Goal: Complete application form: Complete application form

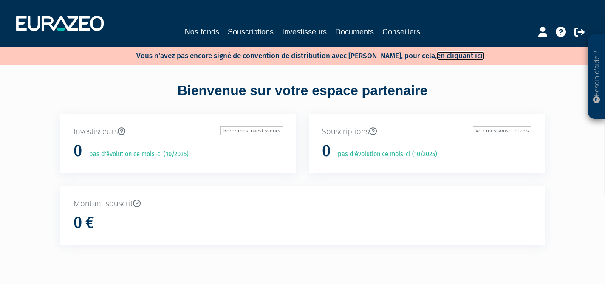
click at [454, 54] on link "en cliquant ici." at bounding box center [461, 55] width 48 height 9
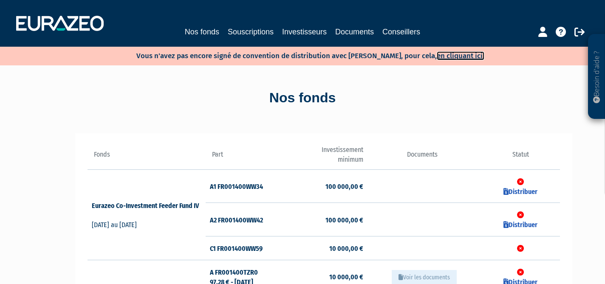
click at [437, 56] on link "en cliquant ici." at bounding box center [461, 55] width 48 height 9
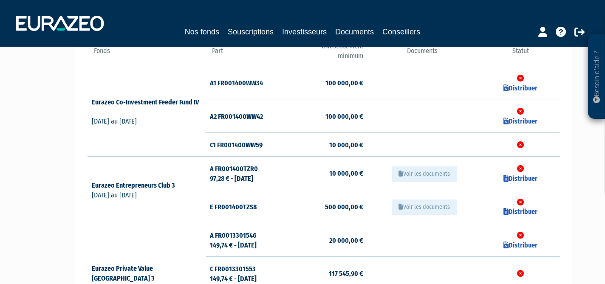
scroll to position [113, 0]
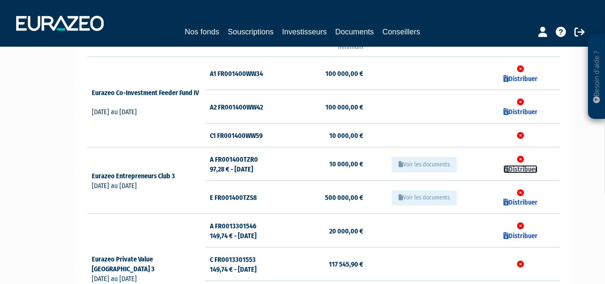
click at [516, 170] on link "Distribuer" at bounding box center [520, 169] width 34 height 8
checkbox input "true"
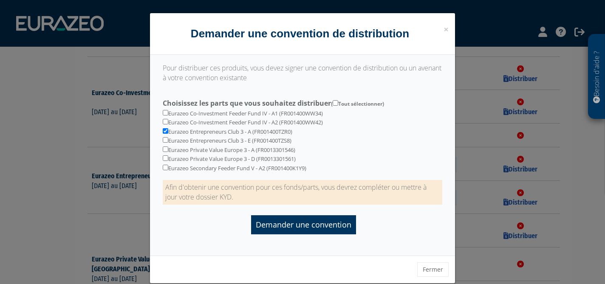
click at [217, 112] on div "Eurazeo Co-Investment Feeder Fund IV - A1 (FR001400WW34) Eurazeo Co-Investment …" at bounding box center [302, 134] width 292 height 77
click at [163, 110] on input "checkbox" at bounding box center [166, 113] width 6 height 6
checkbox input "true"
click at [164, 118] on div "Eurazeo Co-Investment Feeder Fund IV - A1 (FR001400WW34) Eurazeo Co-Investment …" at bounding box center [302, 134] width 292 height 77
click at [168, 125] on div "Eurazeo Co-Investment Feeder Fund IV - A1 (FR001400WW34) Eurazeo Co-Investment …" at bounding box center [302, 134] width 292 height 77
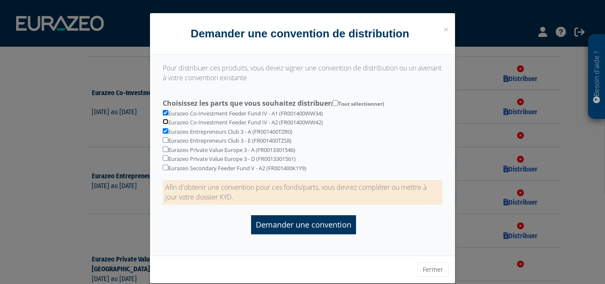
click at [166, 123] on input "checkbox" at bounding box center [166, 122] width 6 height 6
checkbox input "true"
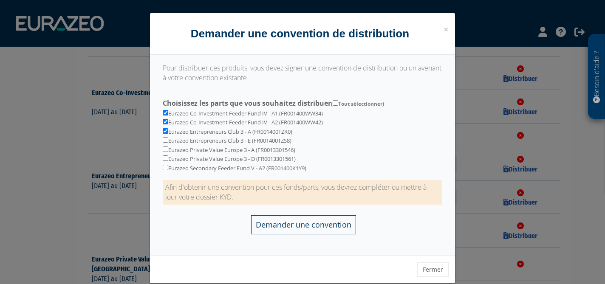
click at [285, 227] on input "Demander une convention" at bounding box center [303, 224] width 105 height 19
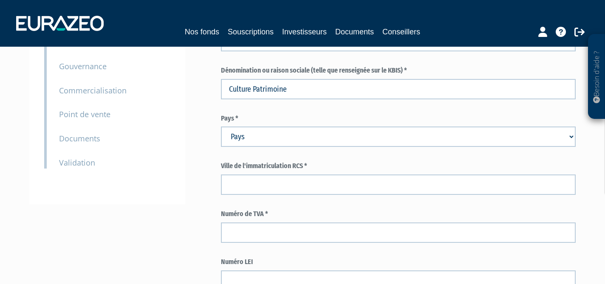
scroll to position [148, 0]
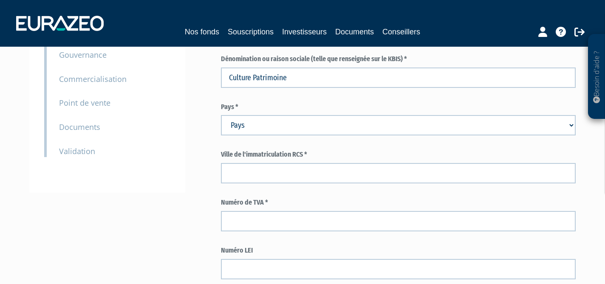
click at [266, 125] on select "Pays Afghanistan Afrique du Sud Albanie Algérie Allemagne Andorre" at bounding box center [398, 125] width 355 height 20
click at [221, 115] on select "Pays Afghanistan Afrique du Sud Albanie Algérie Allemagne Andorre" at bounding box center [398, 125] width 355 height 20
click at [257, 123] on select "Pays Afghanistan Afrique du Sud Albanie Algérie Allemagne Andorre" at bounding box center [398, 125] width 355 height 20
select select "75"
click at [221, 115] on select "Pays Afghanistan Afrique du Sud Albanie Algérie Allemagne Andorre" at bounding box center [398, 125] width 355 height 20
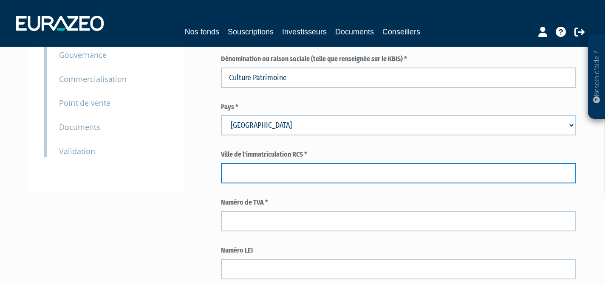
click at [273, 178] on input "text" at bounding box center [398, 173] width 355 height 20
type input "Paris"
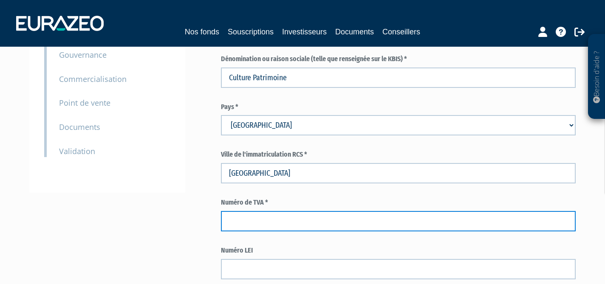
click at [249, 226] on input "text" at bounding box center [398, 221] width 355 height 20
click at [260, 224] on input "text" at bounding box center [398, 221] width 355 height 20
paste input "FR65488989369"
type input "FR65488989369"
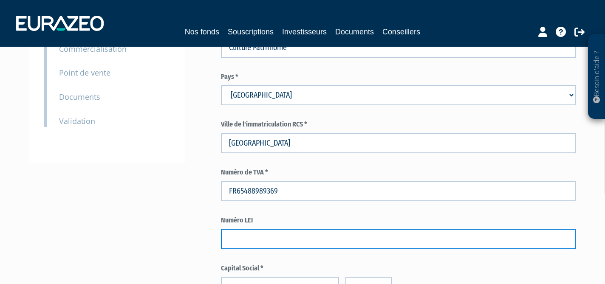
click at [255, 231] on input "text" at bounding box center [398, 239] width 355 height 20
paste input "969500YHXIMF70O2WO73"
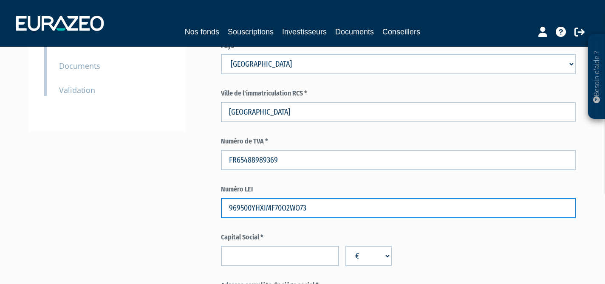
scroll to position [211, 0]
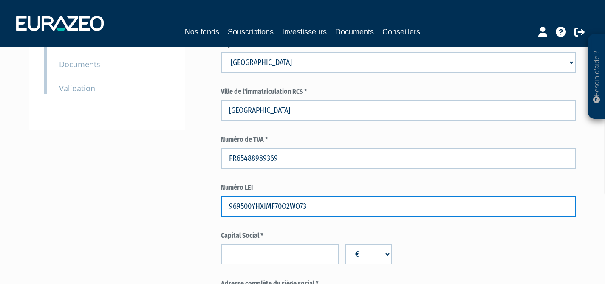
type input "969500YHXIMF70O2WO73"
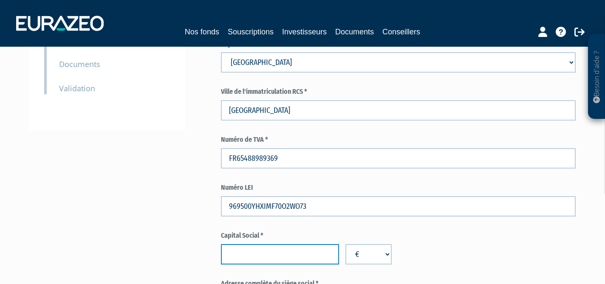
click at [256, 254] on input "number" at bounding box center [280, 254] width 118 height 20
type input "8"
type input "585020"
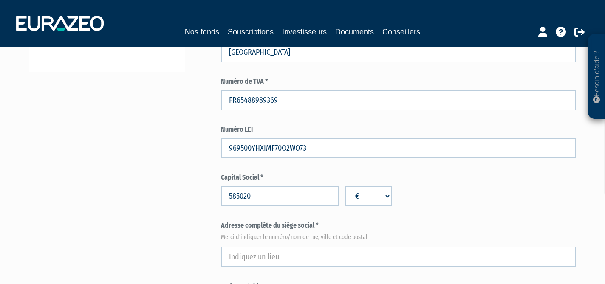
scroll to position [308, 0]
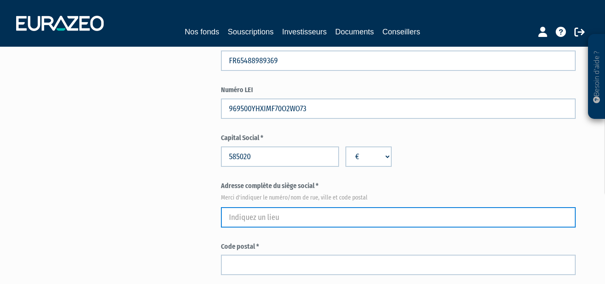
click at [242, 219] on input "text" at bounding box center [398, 217] width 355 height 20
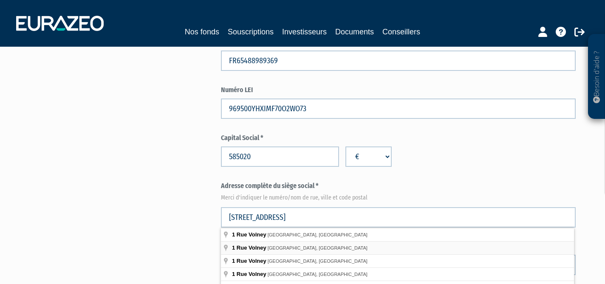
type input "1 Rue Volney, Paris, France"
type input "Paris"
select select "75"
type input "75002"
type input "1 Rue Volney"
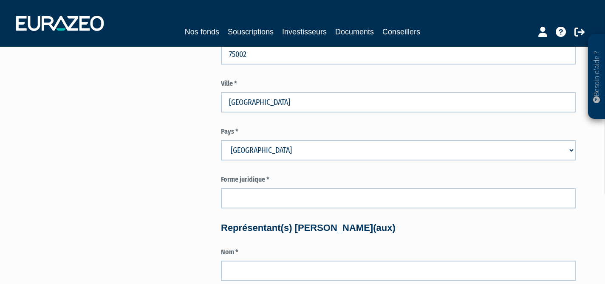
scroll to position [520, 0]
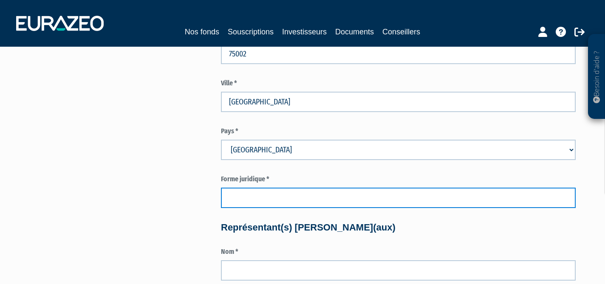
click at [240, 201] on input "text" at bounding box center [398, 198] width 355 height 20
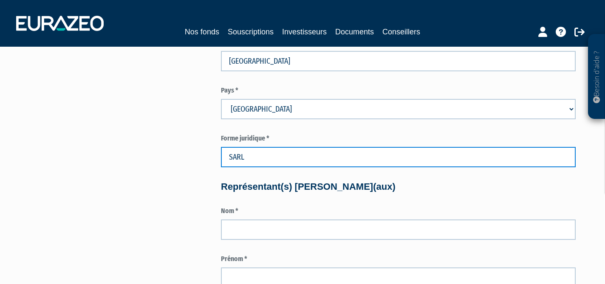
scroll to position [569, 0]
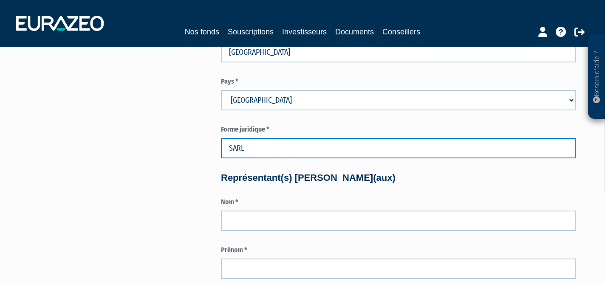
type input "SARL"
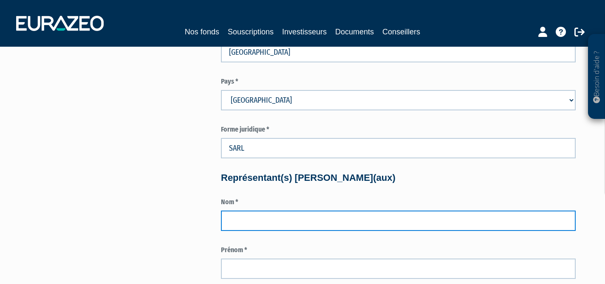
click at [233, 227] on input "text" at bounding box center [398, 221] width 355 height 20
type input "Khaldi"
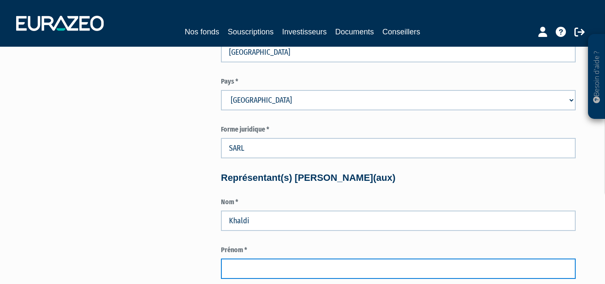
click at [229, 261] on input "text" at bounding box center [398, 269] width 355 height 20
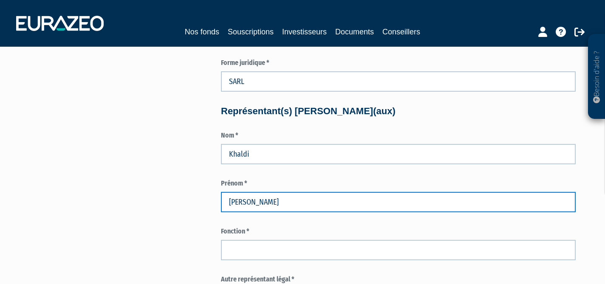
scroll to position [644, 0]
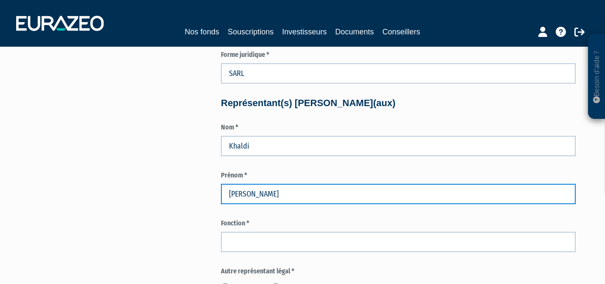
type input "Aurélie"
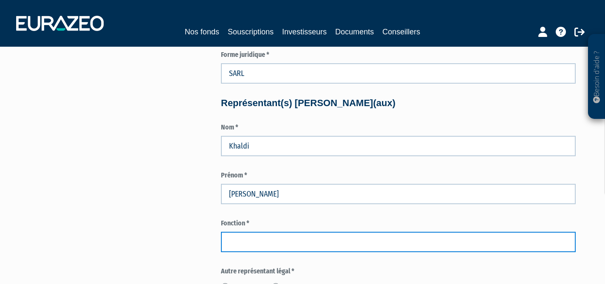
click at [240, 245] on input "text" at bounding box center [398, 242] width 355 height 20
type input "co-gérante"
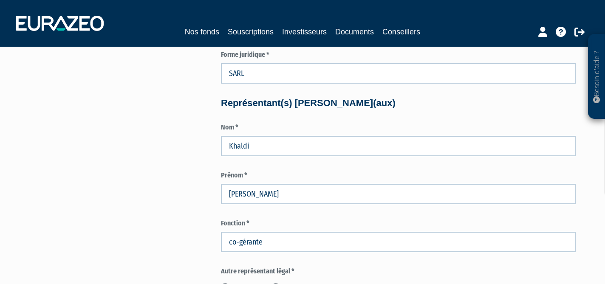
click at [156, 226] on div "Pour obtenir une convention de distribution pour les parts sélectionnées, vous …" at bounding box center [303, 129] width 534 height 1410
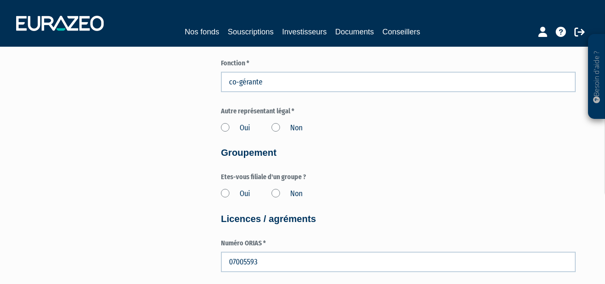
scroll to position [807, 0]
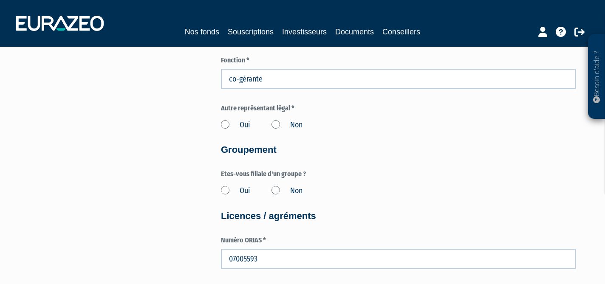
click at [275, 123] on label "Non" at bounding box center [286, 125] width 31 height 11
click at [0, 0] on input "Non" at bounding box center [0, 0] width 0 height 0
click at [274, 124] on label "Non" at bounding box center [286, 125] width 31 height 11
click at [0, 0] on input "Non" at bounding box center [0, 0] width 0 height 0
click at [226, 123] on label "Oui" at bounding box center [235, 125] width 29 height 11
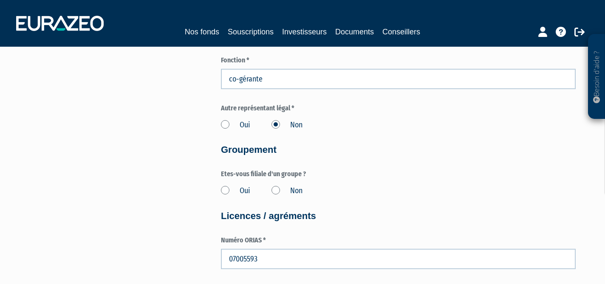
click at [0, 0] on input "Oui" at bounding box center [0, 0] width 0 height 0
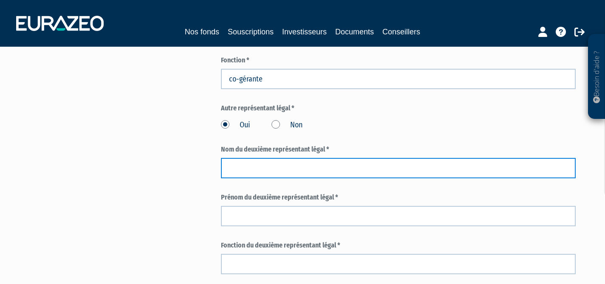
click at [247, 164] on input "text" at bounding box center [398, 168] width 355 height 20
type input "A"
type input "Maitre"
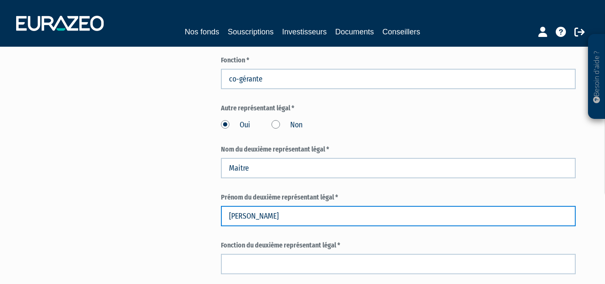
type input "Arthur"
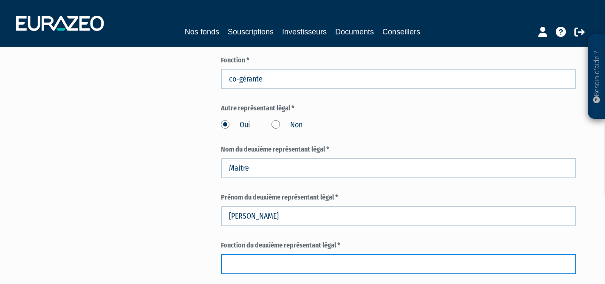
click at [232, 265] on input "text" at bounding box center [398, 264] width 355 height 20
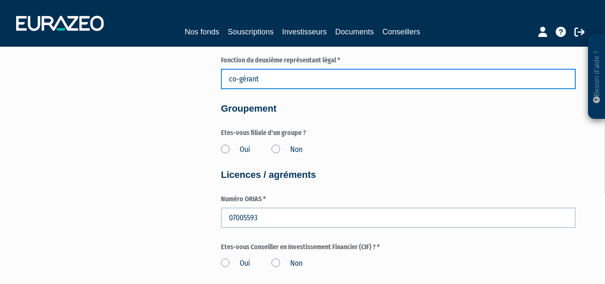
scroll to position [995, 0]
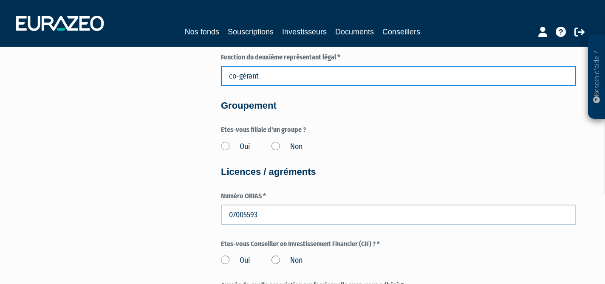
type input "co-gérant"
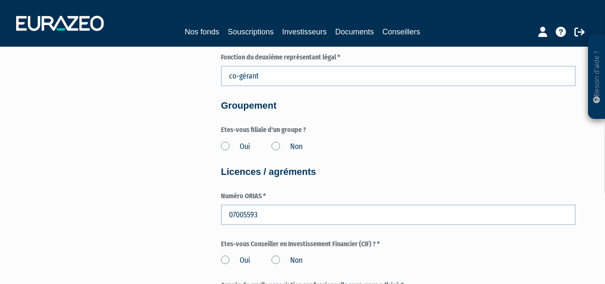
click at [275, 147] on label "Non" at bounding box center [286, 146] width 31 height 11
click at [0, 0] on input "Non" at bounding box center [0, 0] width 0 height 0
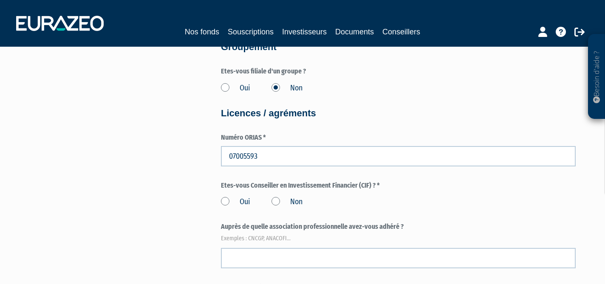
scroll to position [1057, 0]
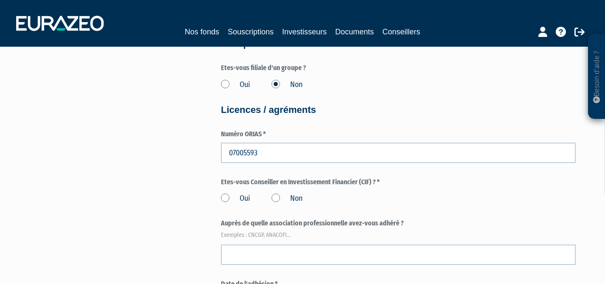
click at [225, 196] on label "Oui" at bounding box center [235, 198] width 29 height 11
click at [0, 0] on input "Oui" at bounding box center [0, 0] width 0 height 0
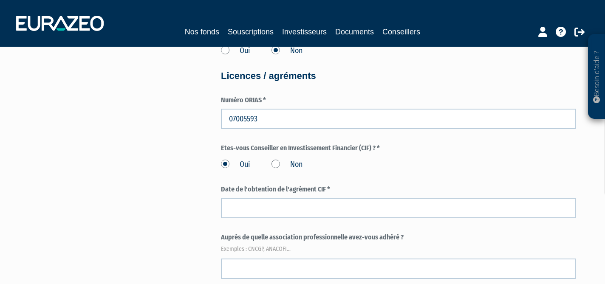
scroll to position [1092, 0]
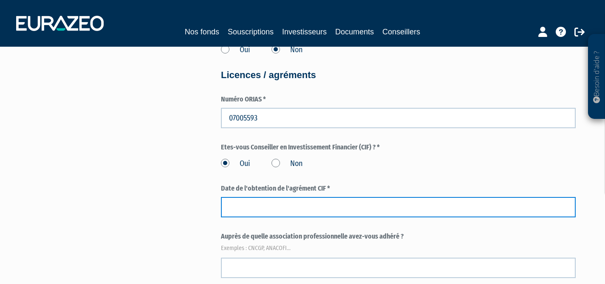
click at [318, 201] on input at bounding box center [398, 207] width 355 height 20
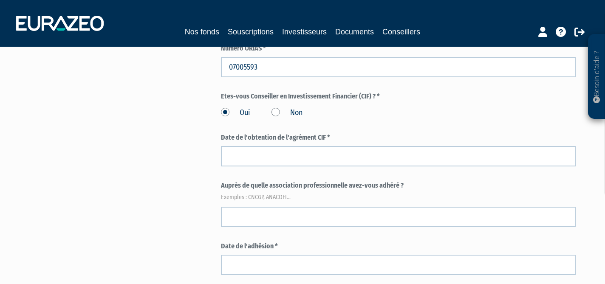
scroll to position [1145, 0]
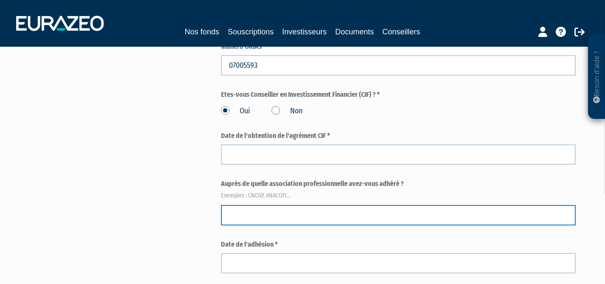
click at [322, 217] on input "text" at bounding box center [398, 215] width 355 height 20
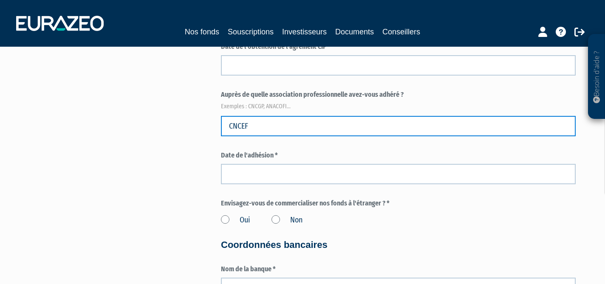
scroll to position [1236, 0]
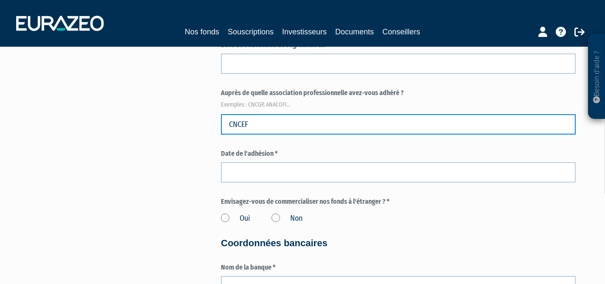
type input "CNCEF"
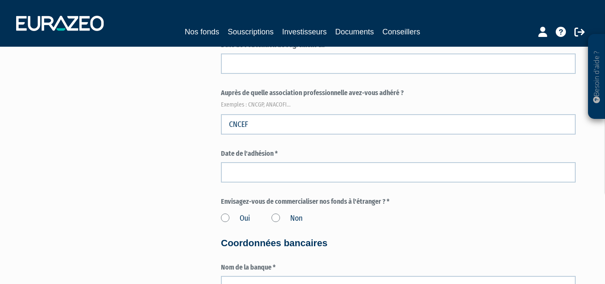
click at [272, 217] on label "Non" at bounding box center [286, 218] width 31 height 11
click at [0, 0] on input "Non" at bounding box center [0, 0] width 0 height 0
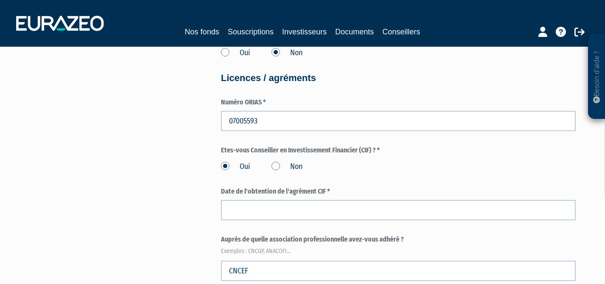
scroll to position [1110, 0]
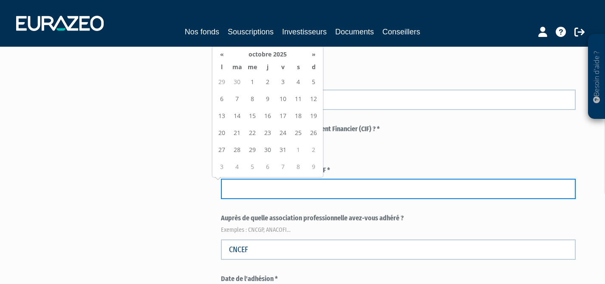
click at [264, 188] on input at bounding box center [398, 189] width 355 height 20
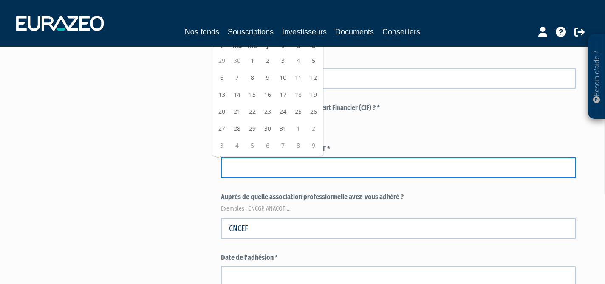
scroll to position [1138, 0]
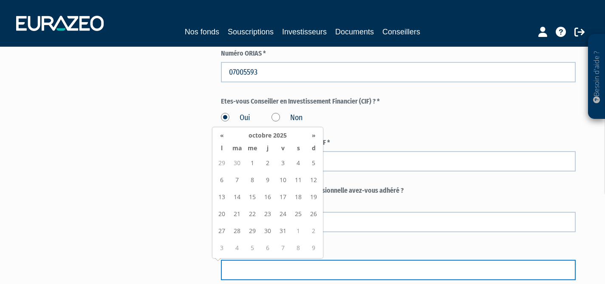
click at [237, 271] on input at bounding box center [398, 270] width 355 height 20
type input "07/04/2006"
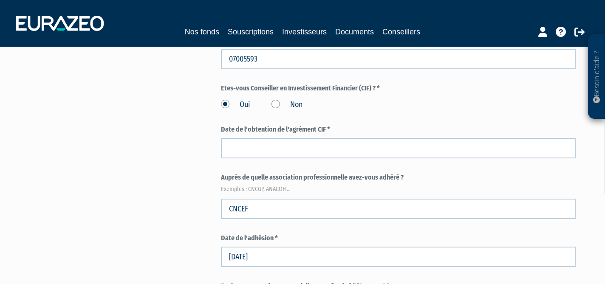
scroll to position [1157, 0]
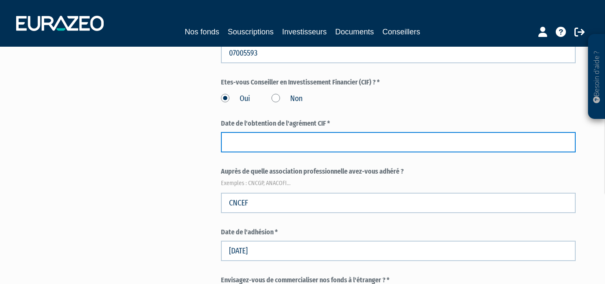
click at [250, 138] on input at bounding box center [398, 142] width 355 height 20
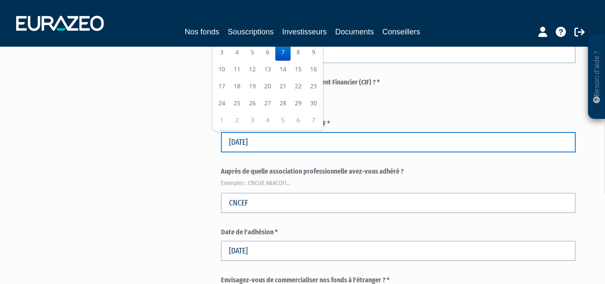
type input "07/04/2006"
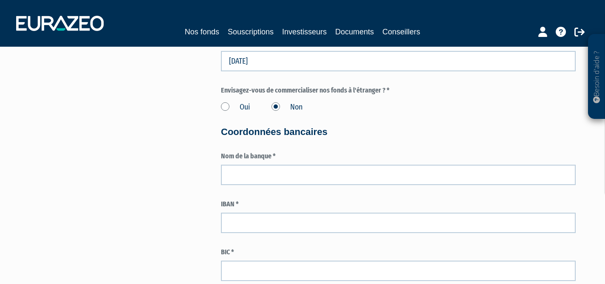
scroll to position [1347, 0]
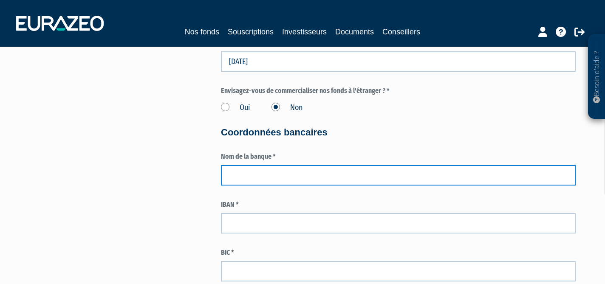
click at [243, 176] on input "text" at bounding box center [398, 175] width 355 height 20
click at [233, 174] on input "text" at bounding box center [398, 175] width 355 height 20
type input "Crédit Mutuel"
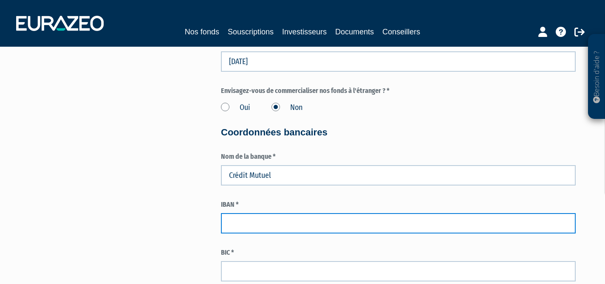
click at [243, 226] on input "text" at bounding box center [398, 223] width 355 height 20
click at [299, 215] on input "text" at bounding box center [398, 223] width 355 height 20
paste input "FR76 1027 8060 8800 0208 1020 174"
type input "FR76 1027 8060 8800 0208 1020 174"
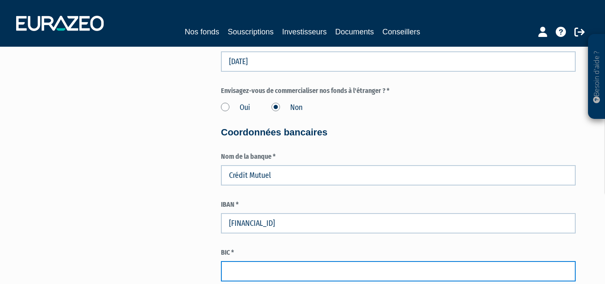
click at [265, 274] on input "text" at bounding box center [398, 271] width 355 height 20
type input "CMCIFR2A"
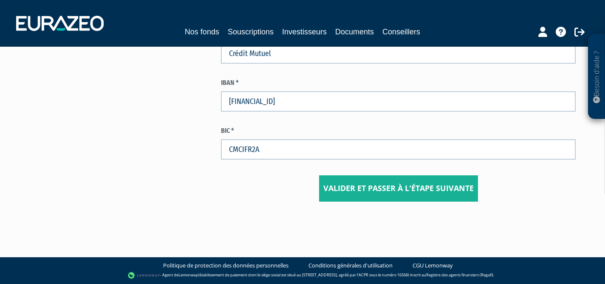
scroll to position [1463, 0]
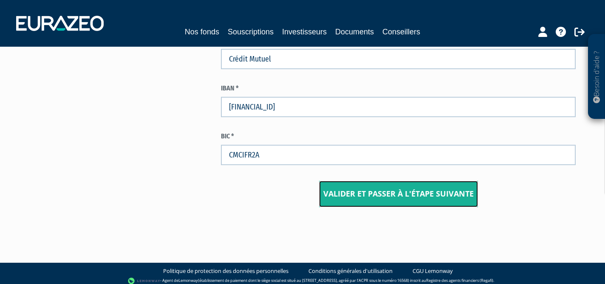
click at [419, 191] on input "Valider et passer à l'étape suivante" at bounding box center [398, 194] width 159 height 26
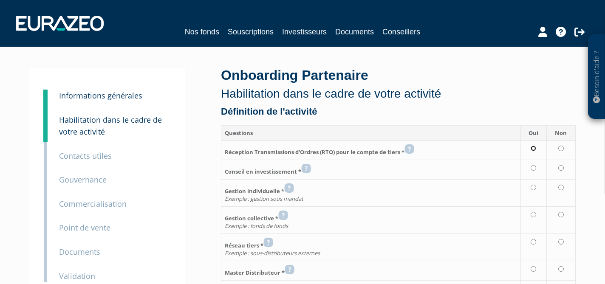
click at [534, 148] on input "radio" at bounding box center [534, 149] width 6 height 6
radio input "true"
click at [535, 167] on input "radio" at bounding box center [534, 168] width 6 height 6
radio input "true"
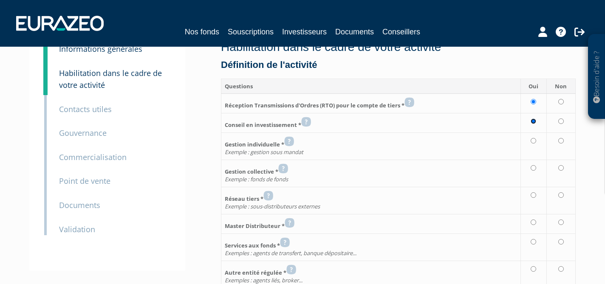
scroll to position [50, 0]
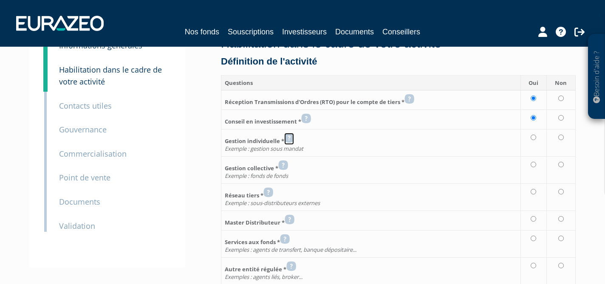
click at [289, 137] on icon at bounding box center [289, 138] width 10 height 10
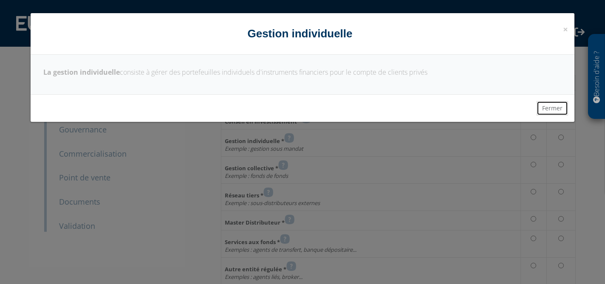
click at [542, 107] on button "Fermer" at bounding box center [552, 108] width 31 height 14
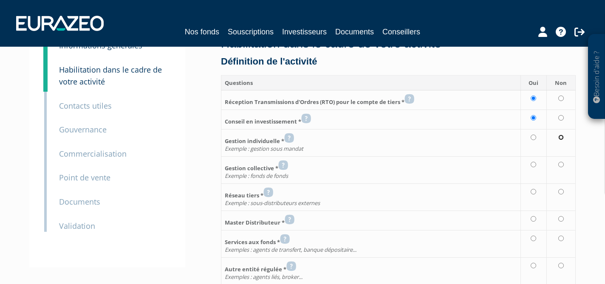
click at [562, 138] on input "radio" at bounding box center [561, 138] width 6 height 6
radio input "true"
click at [561, 164] on input "radio" at bounding box center [561, 165] width 6 height 6
radio input "true"
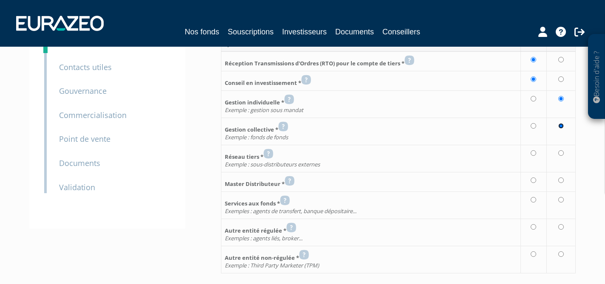
scroll to position [89, 0]
click at [561, 151] on input "radio" at bounding box center [561, 153] width 6 height 6
radio input "true"
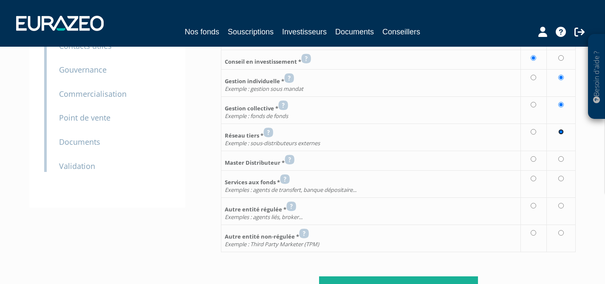
scroll to position [114, 0]
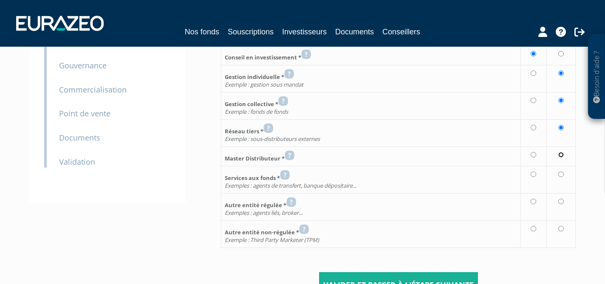
click at [562, 155] on input "radio" at bounding box center [561, 155] width 6 height 6
radio input "true"
click at [561, 176] on input "radio" at bounding box center [561, 175] width 6 height 6
radio input "true"
click at [560, 200] on input "radio" at bounding box center [561, 202] width 6 height 6
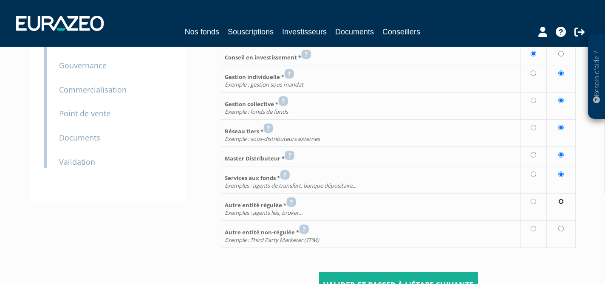
radio input "true"
click at [562, 228] on input "radio" at bounding box center [561, 229] width 6 height 6
radio input "true"
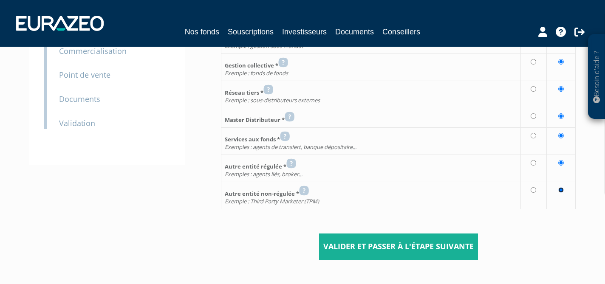
scroll to position [153, 0]
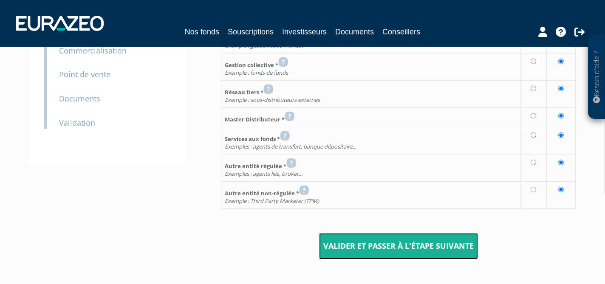
click at [437, 249] on input "Valider et passer à l'étape suivante" at bounding box center [398, 246] width 159 height 26
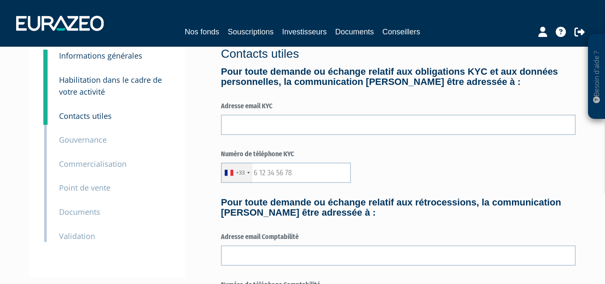
scroll to position [42, 0]
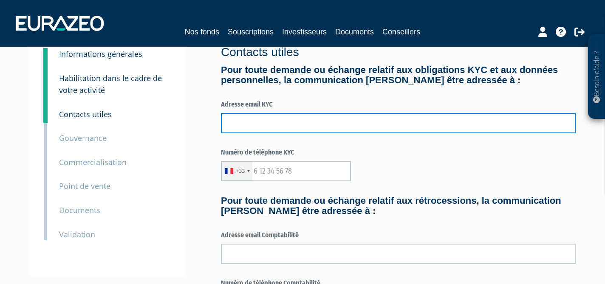
click at [244, 117] on input "text" at bounding box center [398, 123] width 355 height 20
type input "[EMAIL_ADDRESS][DOMAIN_NAME]"
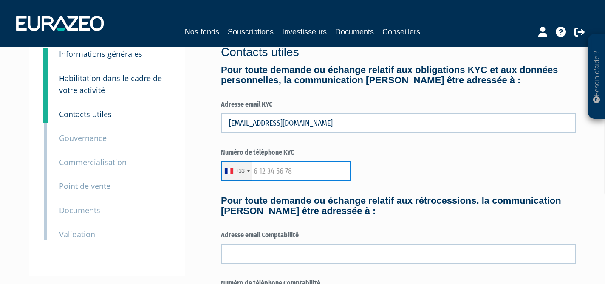
type input "0787792782"
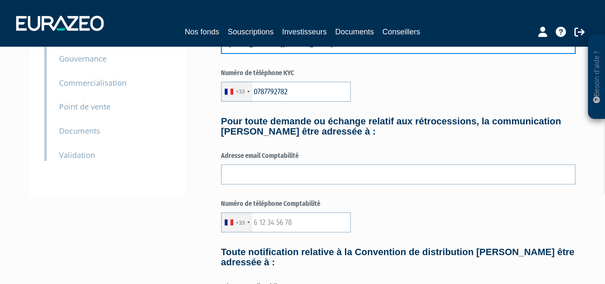
scroll to position [122, 0]
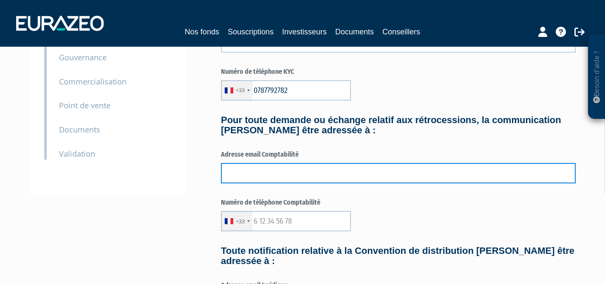
click at [328, 173] on input "text" at bounding box center [398, 173] width 355 height 20
type input "compta@culturepatrimoine.fr"
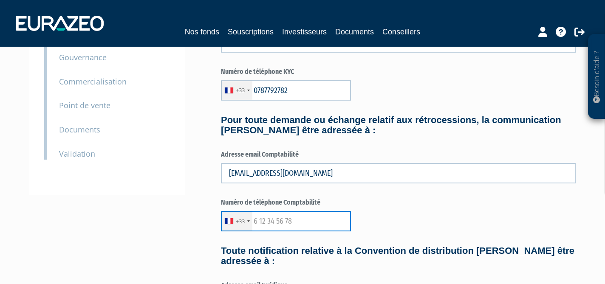
click at [275, 220] on input "text" at bounding box center [286, 221] width 130 height 20
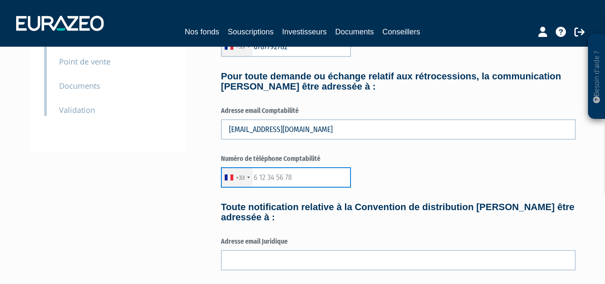
scroll to position [169, 0]
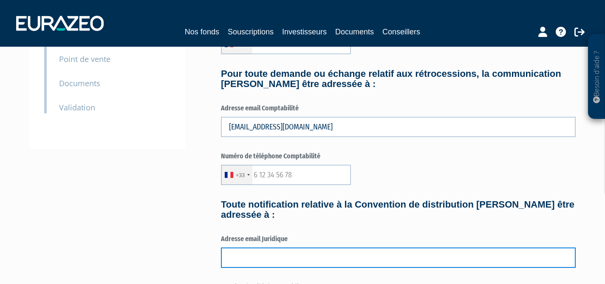
click at [295, 262] on input "text" at bounding box center [398, 258] width 355 height 20
type input "reglementaire@culturepatrimoine.fr"
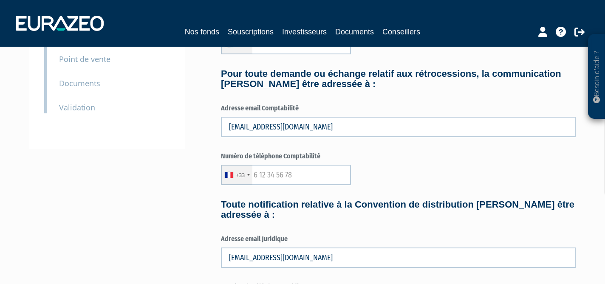
type input "0787792782"
type input "Aurélie"
type input "KHALDI"
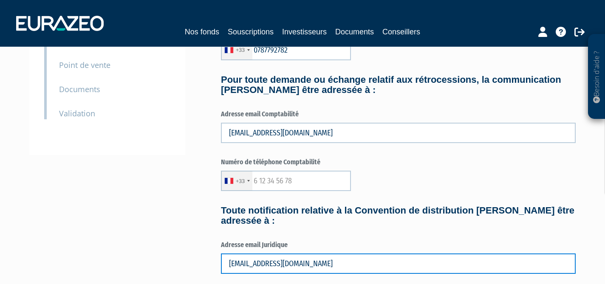
scroll to position [164, 0]
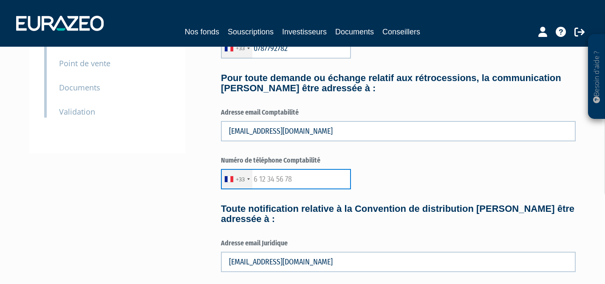
click at [285, 178] on input "text" at bounding box center [286, 179] width 130 height 20
type input "0787792782"
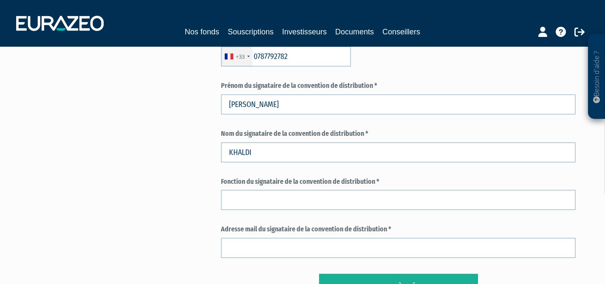
scroll to position [421, 0]
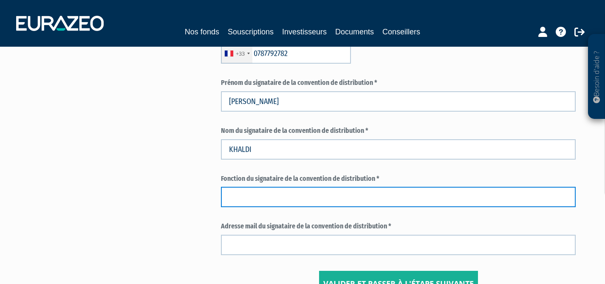
click at [318, 205] on input "text" at bounding box center [398, 197] width 355 height 20
type input "co-gérante"
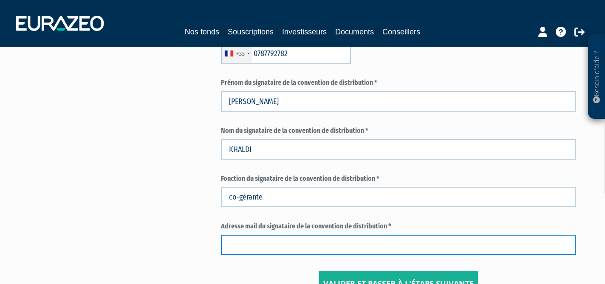
click at [277, 239] on input "text" at bounding box center [398, 245] width 355 height 20
type input "r"
click at [278, 240] on input "text" at bounding box center [398, 245] width 355 height 20
type input "reglementaire@culturepatrimoine.fr"
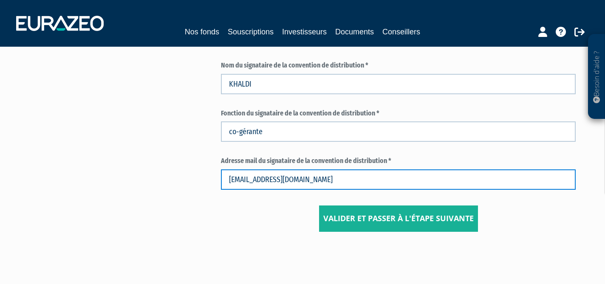
scroll to position [517, 0]
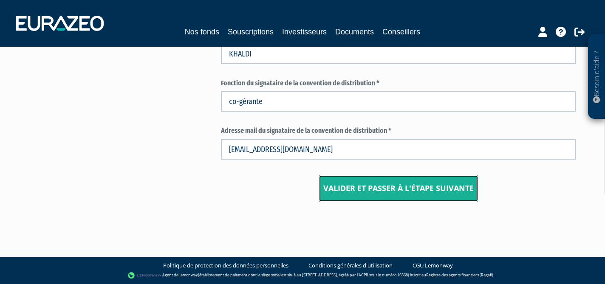
click at [402, 190] on input "Valider et passer à l'étape suivante" at bounding box center [398, 188] width 159 height 26
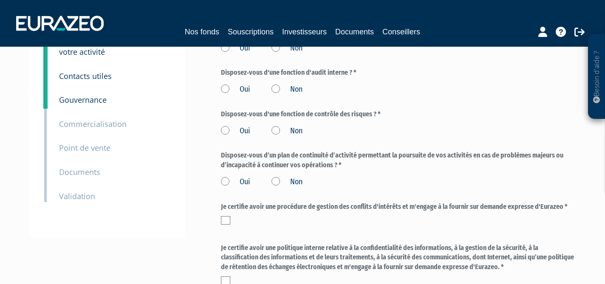
scroll to position [81, 0]
click at [226, 180] on label "Oui" at bounding box center [235, 181] width 29 height 11
click at [0, 0] on input "Oui" at bounding box center [0, 0] width 0 height 0
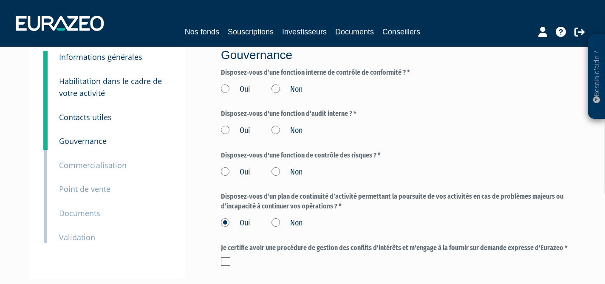
scroll to position [36, 0]
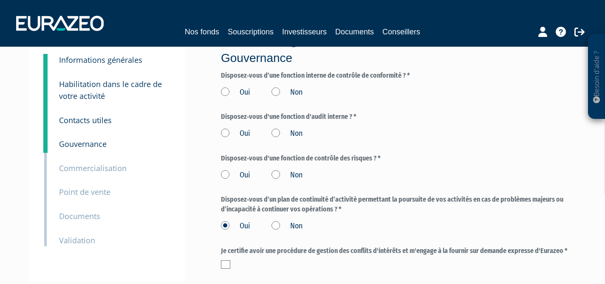
click at [276, 87] on label "Non" at bounding box center [286, 92] width 31 height 11
click at [0, 0] on input "Non" at bounding box center [0, 0] width 0 height 0
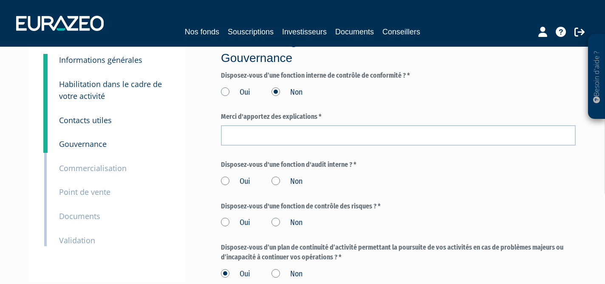
click at [276, 87] on label "Non" at bounding box center [286, 92] width 31 height 11
click at [0, 0] on input "Non" at bounding box center [0, 0] width 0 height 0
click at [224, 90] on label "Oui" at bounding box center [235, 92] width 29 height 11
click at [0, 0] on input "Oui" at bounding box center [0, 0] width 0 height 0
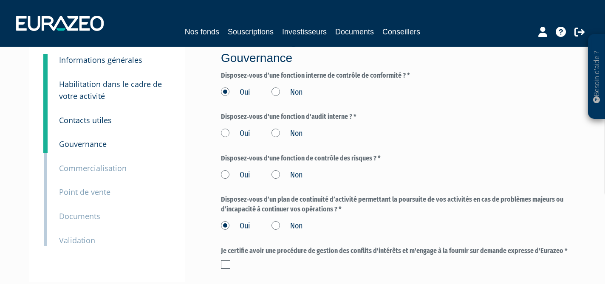
click at [226, 132] on label "Oui" at bounding box center [235, 133] width 29 height 11
click at [0, 0] on input "Oui" at bounding box center [0, 0] width 0 height 0
click at [226, 172] on label "Oui" at bounding box center [235, 175] width 29 height 11
click at [0, 0] on input "Oui" at bounding box center [0, 0] width 0 height 0
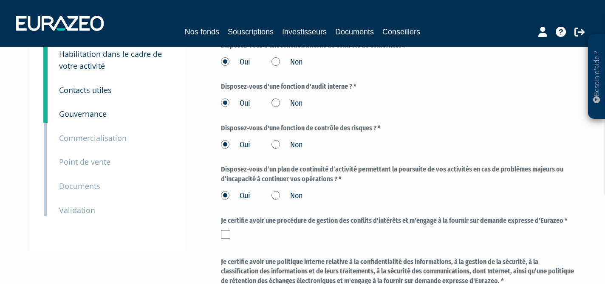
scroll to position [66, 0]
click at [280, 145] on label "Non" at bounding box center [286, 144] width 31 height 11
click at [0, 0] on input "Non" at bounding box center [0, 0] width 0 height 0
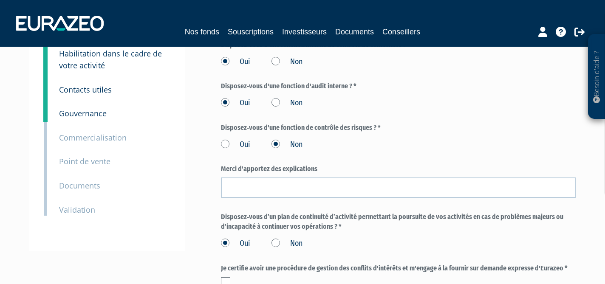
click at [227, 142] on label "Oui" at bounding box center [235, 144] width 29 height 11
click at [0, 0] on input "Oui" at bounding box center [0, 0] width 0 height 0
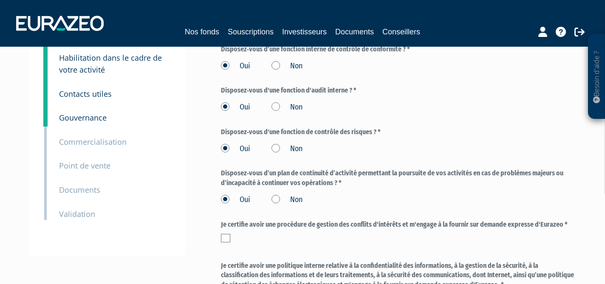
scroll to position [64, 0]
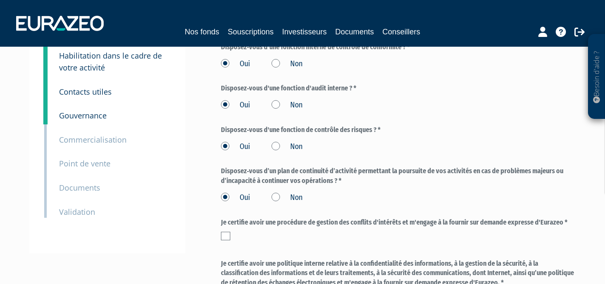
click at [275, 145] on label "Non" at bounding box center [286, 146] width 31 height 11
click at [0, 0] on input "Non" at bounding box center [0, 0] width 0 height 0
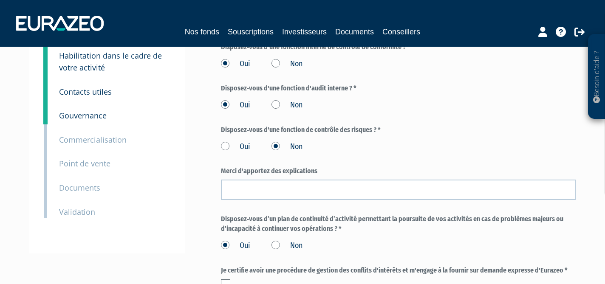
click at [224, 150] on label "Oui" at bounding box center [235, 146] width 29 height 11
click at [0, 0] on input "Oui" at bounding box center [0, 0] width 0 height 0
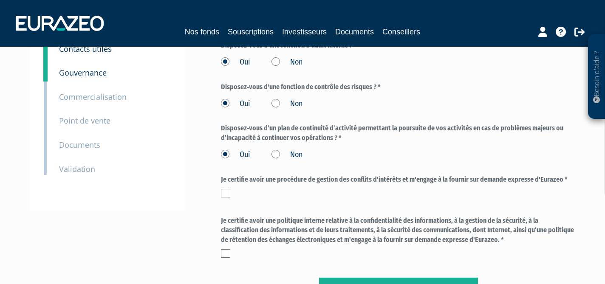
scroll to position [111, 0]
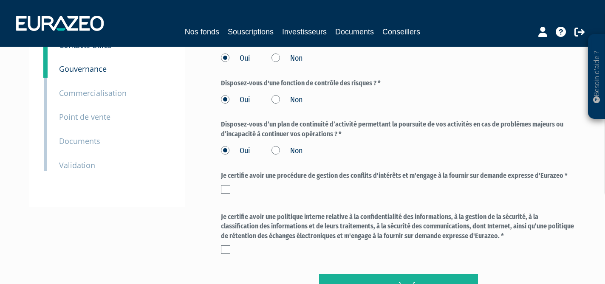
click at [228, 189] on label at bounding box center [225, 189] width 9 height 8
click at [0, 0] on input "checkbox" at bounding box center [0, 0] width 0 height 0
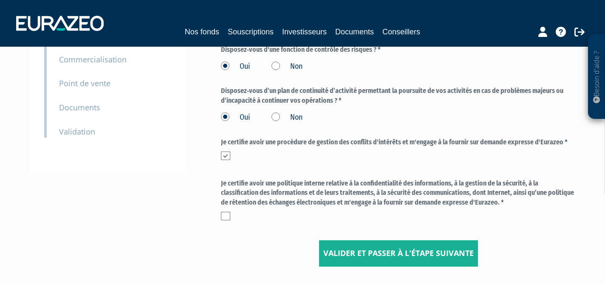
scroll to position [151, 0]
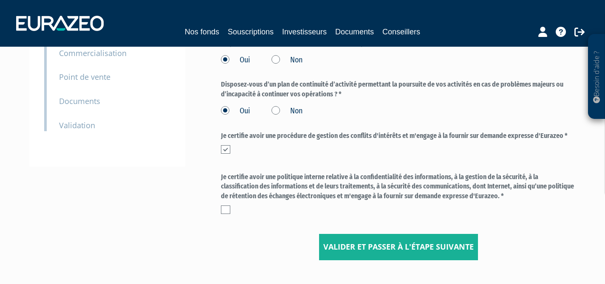
click at [226, 210] on label at bounding box center [225, 210] width 9 height 8
click at [0, 0] on input "checkbox" at bounding box center [0, 0] width 0 height 0
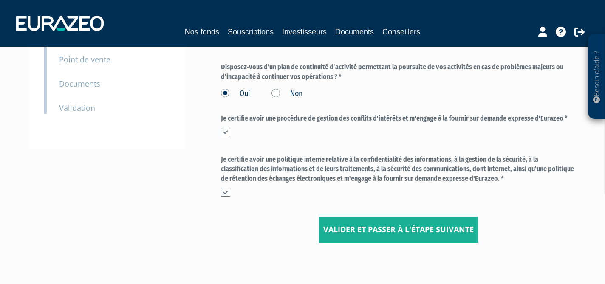
scroll to position [179, 0]
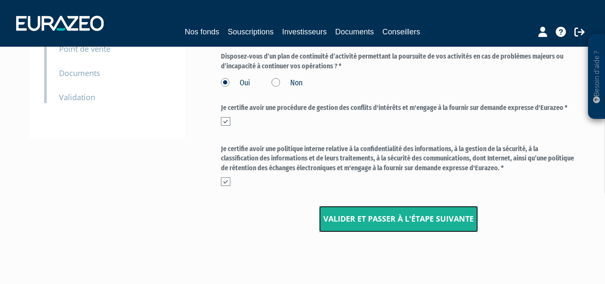
click at [350, 222] on input "Valider et passer à l'étape suivante" at bounding box center [398, 219] width 159 height 26
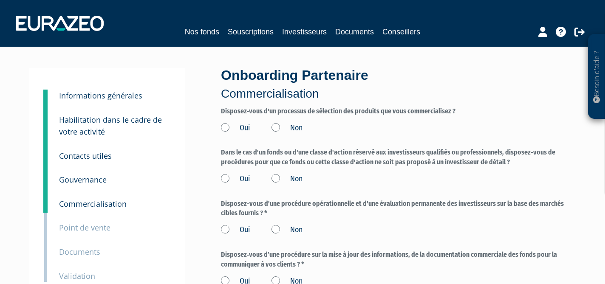
click at [225, 128] on label "Oui" at bounding box center [235, 128] width 29 height 11
click at [0, 0] on input "Oui" at bounding box center [0, 0] width 0 height 0
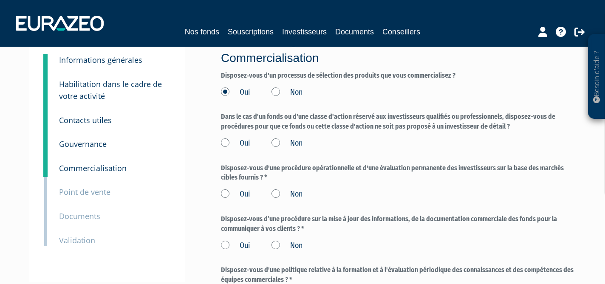
scroll to position [40, 0]
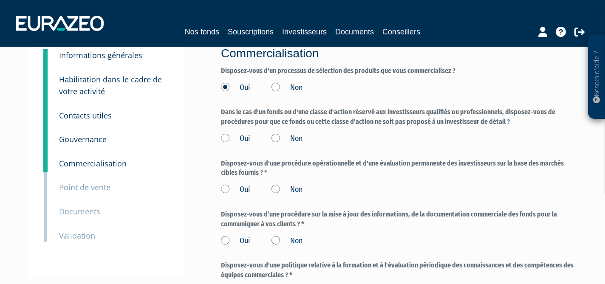
click at [225, 137] on label "Oui" at bounding box center [235, 138] width 29 height 11
click at [0, 0] on input "Oui" at bounding box center [0, 0] width 0 height 0
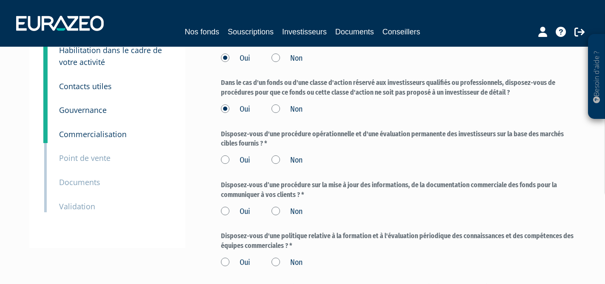
scroll to position [74, 0]
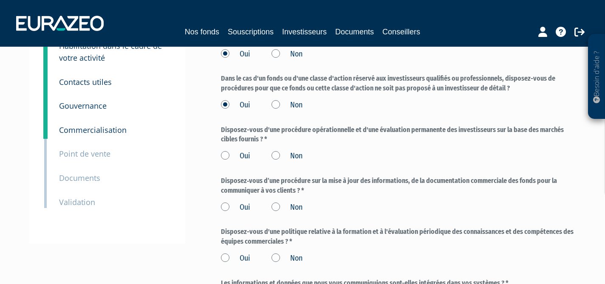
click at [223, 157] on label "Oui" at bounding box center [235, 156] width 29 height 11
click at [0, 0] on input "Oui" at bounding box center [0, 0] width 0 height 0
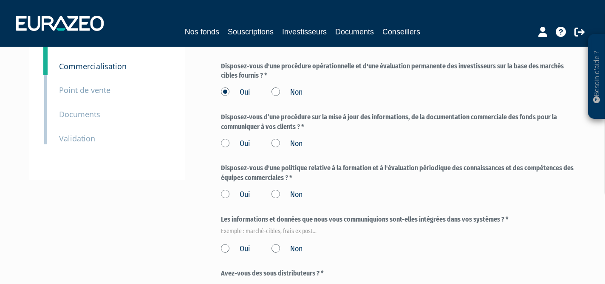
scroll to position [137, 0]
click at [221, 144] on label "Oui" at bounding box center [235, 144] width 29 height 11
click at [0, 0] on input "Oui" at bounding box center [0, 0] width 0 height 0
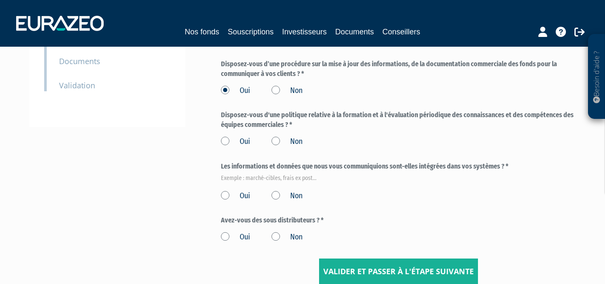
scroll to position [194, 0]
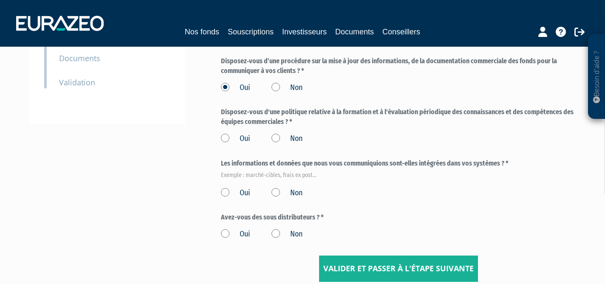
click at [223, 137] on label "Oui" at bounding box center [235, 138] width 29 height 11
click at [0, 0] on input "Oui" at bounding box center [0, 0] width 0 height 0
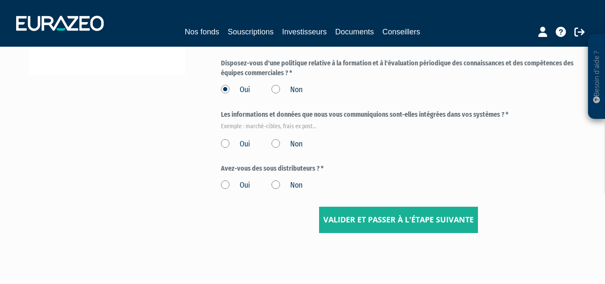
scroll to position [242, 0]
click at [226, 145] on label "Oui" at bounding box center [235, 144] width 29 height 11
click at [0, 0] on input "Oui" at bounding box center [0, 0] width 0 height 0
click at [275, 187] on label "Non" at bounding box center [286, 186] width 31 height 11
click at [0, 0] on input "Non" at bounding box center [0, 0] width 0 height 0
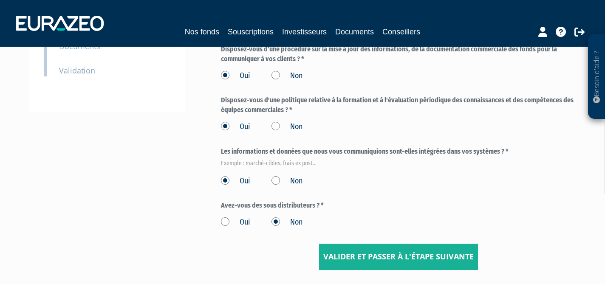
scroll to position [235, 0]
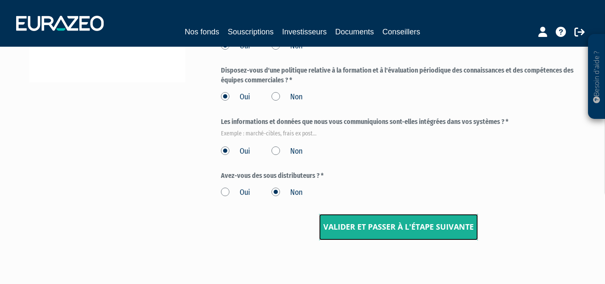
click at [373, 233] on input "Valider et passer à l'étape suivante" at bounding box center [398, 227] width 159 height 26
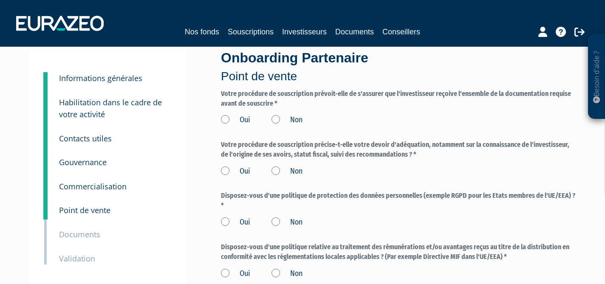
scroll to position [18, 0]
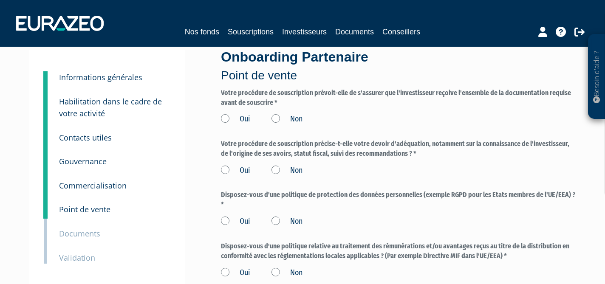
click at [223, 119] on label "Oui" at bounding box center [235, 119] width 29 height 11
click at [0, 0] on input "Oui" at bounding box center [0, 0] width 0 height 0
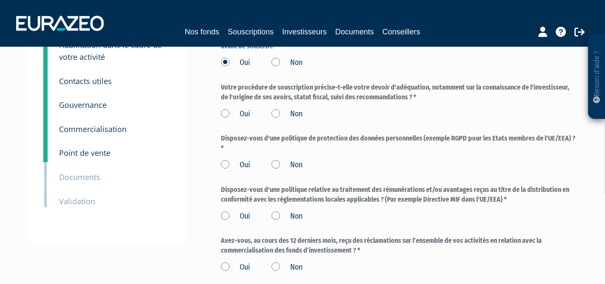
scroll to position [76, 0]
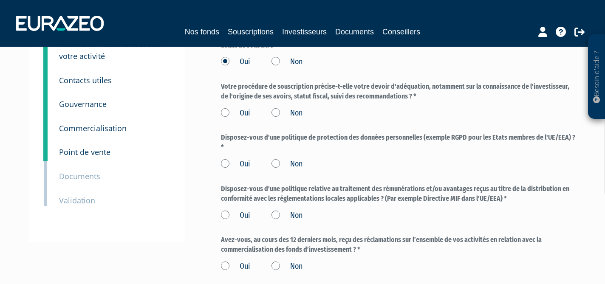
click at [225, 113] on label "Oui" at bounding box center [235, 113] width 29 height 11
click at [0, 0] on input "Oui" at bounding box center [0, 0] width 0 height 0
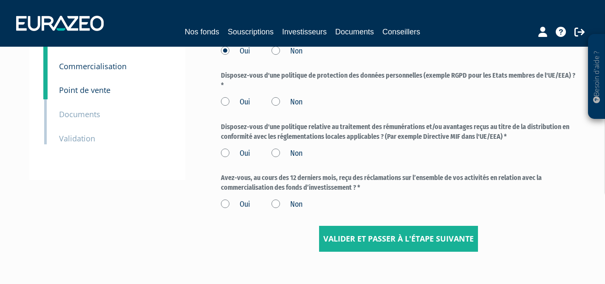
scroll to position [138, 0]
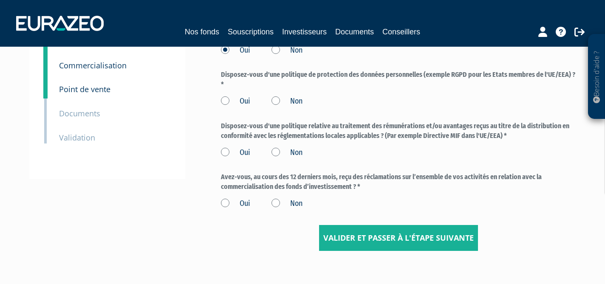
click at [225, 100] on label "Oui" at bounding box center [235, 101] width 29 height 11
click at [0, 0] on input "Oui" at bounding box center [0, 0] width 0 height 0
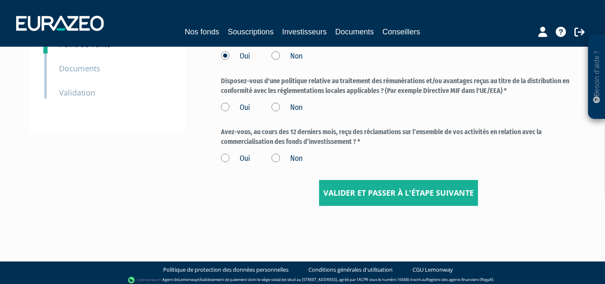
scroll to position [188, 0]
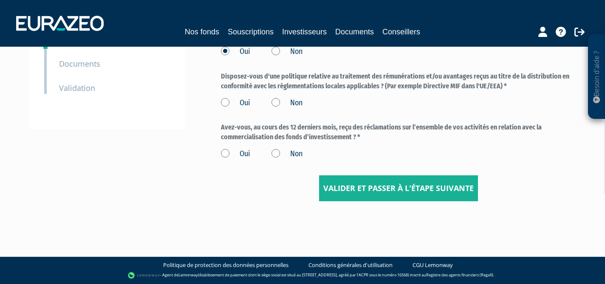
click at [274, 153] on label "Non" at bounding box center [286, 154] width 31 height 11
click at [0, 0] on input "Non" at bounding box center [0, 0] width 0 height 0
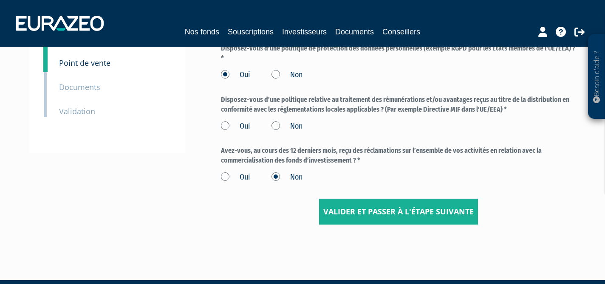
scroll to position [151, 0]
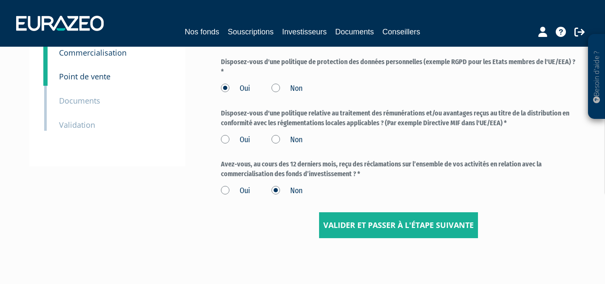
click at [227, 138] on label "Oui" at bounding box center [235, 140] width 29 height 11
click at [0, 0] on input "Oui" at bounding box center [0, 0] width 0 height 0
click at [364, 227] on input "Valider et passer à l'étape suivante" at bounding box center [398, 225] width 159 height 26
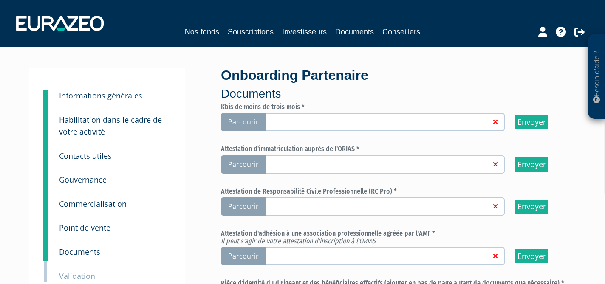
click at [249, 123] on span "Parcourir" at bounding box center [243, 122] width 45 height 18
click at [0, 0] on input "Parcourir" at bounding box center [0, 0] width 0 height 0
click at [250, 164] on span "Parcourir" at bounding box center [243, 164] width 45 height 18
click at [0, 0] on input "Parcourir" at bounding box center [0, 0] width 0 height 0
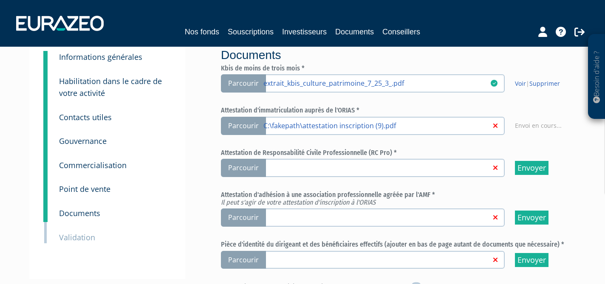
scroll to position [39, 0]
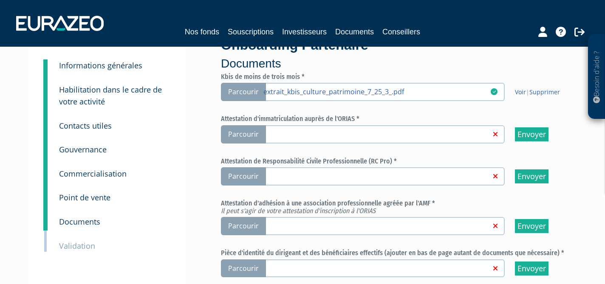
scroll to position [42, 0]
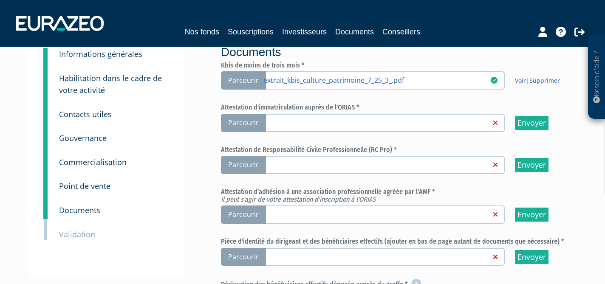
click at [234, 121] on span "Parcourir" at bounding box center [243, 123] width 45 height 18
click at [0, 0] on input "Parcourir" at bounding box center [0, 0] width 0 height 0
click at [527, 121] on input "Envoyer" at bounding box center [532, 123] width 34 height 14
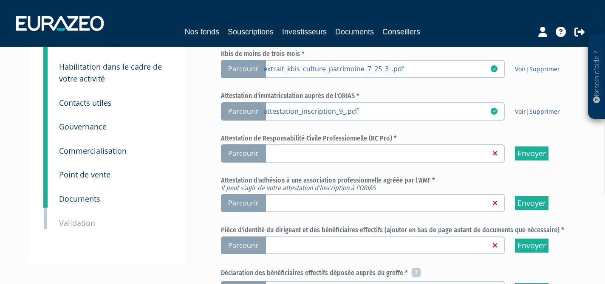
scroll to position [58, 0]
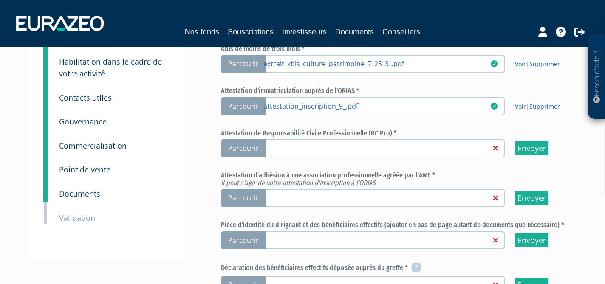
click at [240, 148] on span "Parcourir" at bounding box center [243, 148] width 45 height 18
click at [0, 0] on input "Parcourir" at bounding box center [0, 0] width 0 height 0
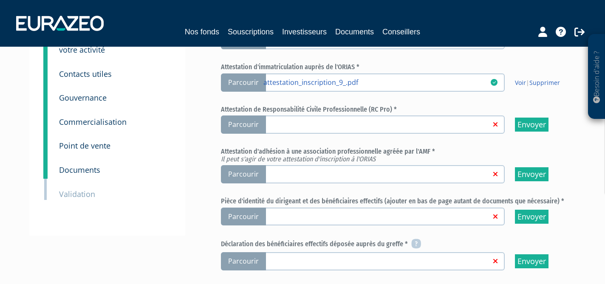
scroll to position [85, 0]
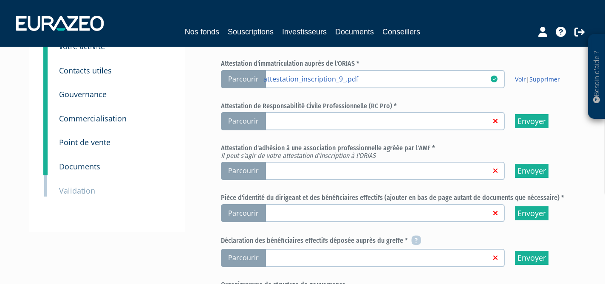
click at [247, 121] on span "Parcourir" at bounding box center [243, 121] width 45 height 18
click at [0, 0] on input "Parcourir" at bounding box center [0, 0] width 0 height 0
click at [291, 169] on link at bounding box center [376, 170] width 227 height 8
click at [0, 0] on input "Parcourir" at bounding box center [0, 0] width 0 height 0
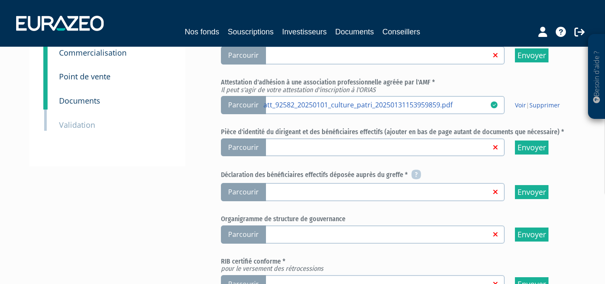
scroll to position [152, 0]
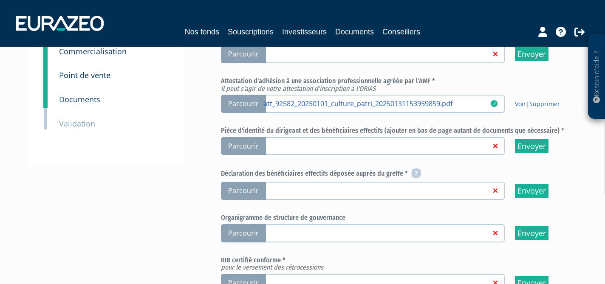
click at [242, 146] on span "Parcourir" at bounding box center [243, 146] width 45 height 18
click at [0, 0] on input "Parcourir" at bounding box center [0, 0] width 0 height 0
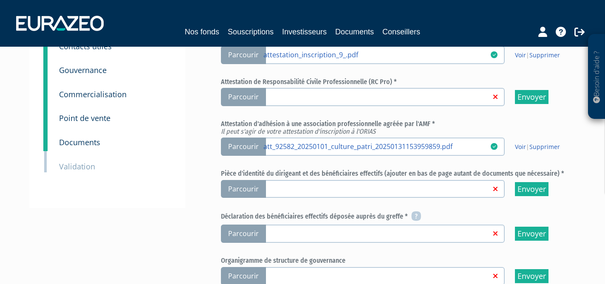
scroll to position [110, 0]
click at [455, 186] on link at bounding box center [376, 188] width 227 height 8
click at [0, 0] on input "Parcourir" at bounding box center [0, 0] width 0 height 0
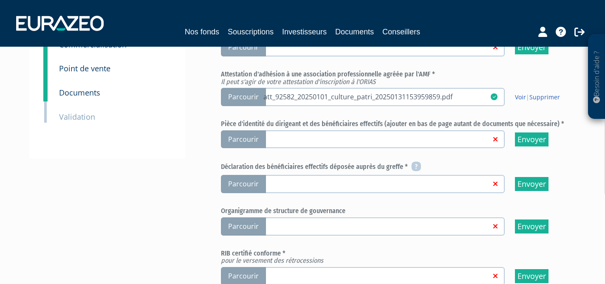
scroll to position [160, 0]
click at [329, 139] on link at bounding box center [376, 138] width 227 height 8
click at [0, 0] on input "Parcourir" at bounding box center [0, 0] width 0 height 0
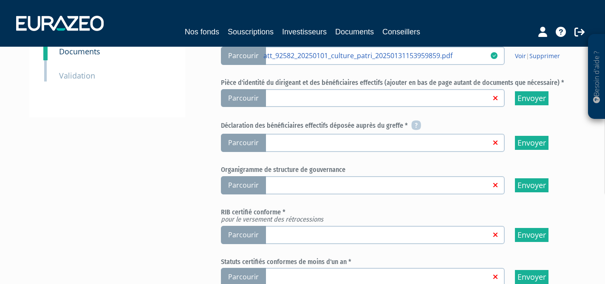
scroll to position [203, 0]
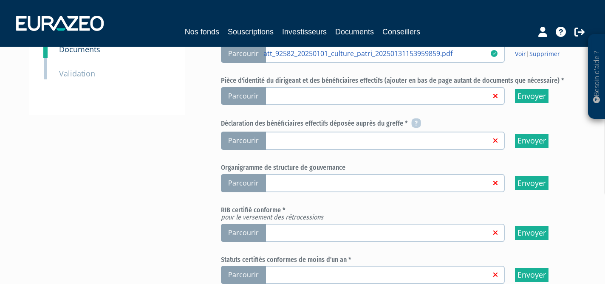
click at [248, 140] on span "Parcourir" at bounding box center [243, 141] width 45 height 18
click at [0, 0] on input "Parcourir" at bounding box center [0, 0] width 0 height 0
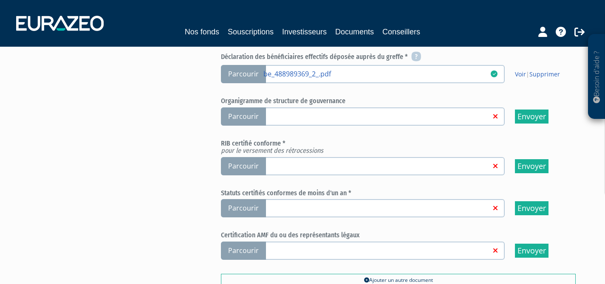
scroll to position [272, 0]
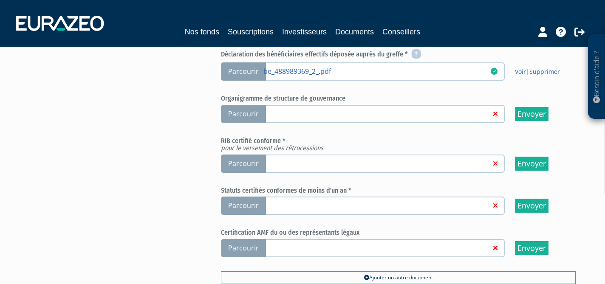
click at [238, 166] on span "Parcourir" at bounding box center [243, 164] width 45 height 18
click at [0, 0] on input "Parcourir" at bounding box center [0, 0] width 0 height 0
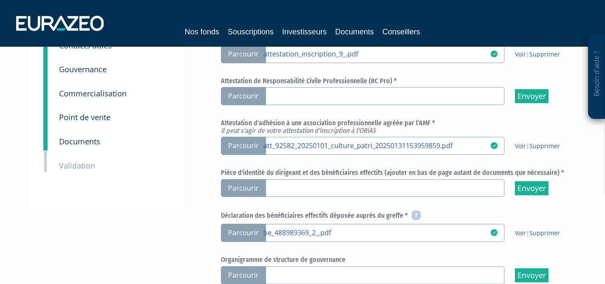
scroll to position [109, 0]
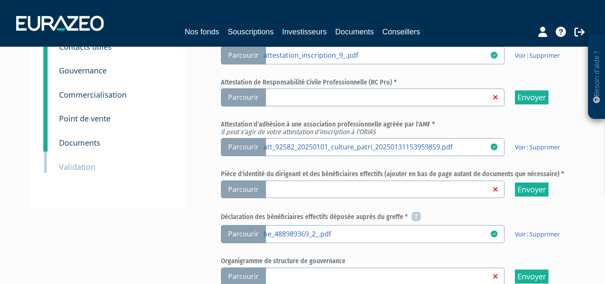
click at [237, 102] on span "Parcourir" at bounding box center [243, 97] width 45 height 18
click at [0, 0] on input "Parcourir" at bounding box center [0, 0] width 0 height 0
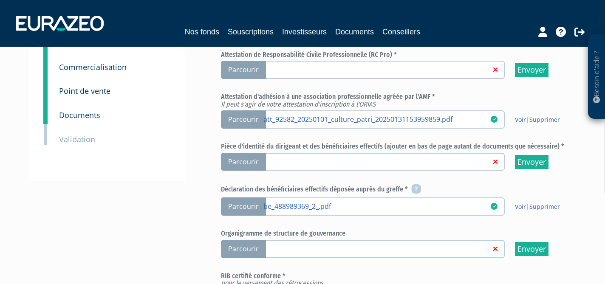
scroll to position [137, 0]
click at [247, 160] on span "Parcourir" at bounding box center [243, 161] width 45 height 18
click at [0, 0] on input "Parcourir" at bounding box center [0, 0] width 0 height 0
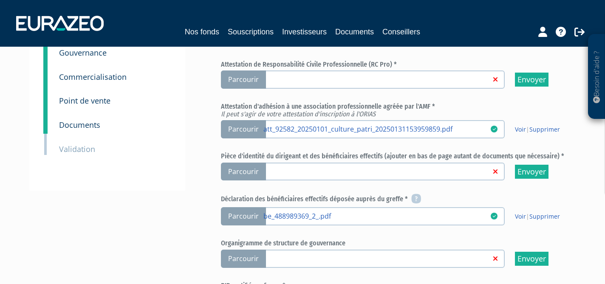
scroll to position [124, 0]
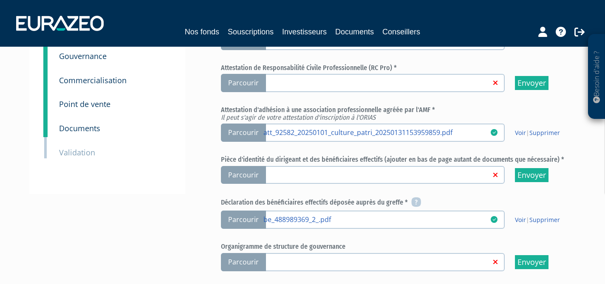
click at [240, 173] on span "Parcourir" at bounding box center [243, 175] width 45 height 18
click at [0, 0] on input "Parcourir" at bounding box center [0, 0] width 0 height 0
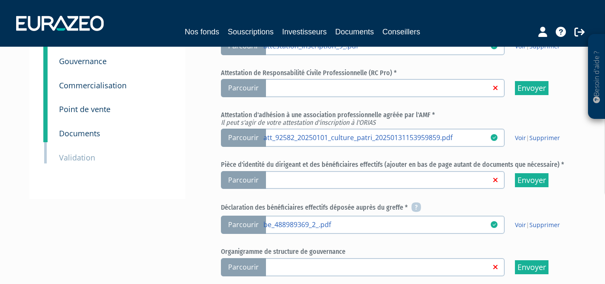
scroll to position [118, 0]
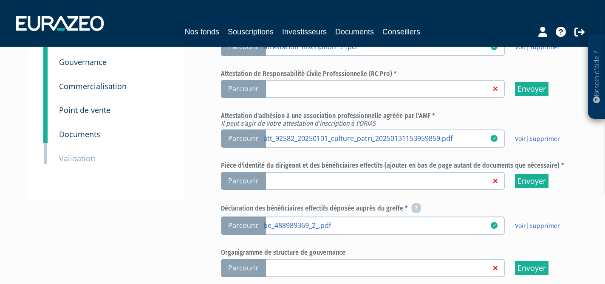
click at [237, 181] on span "Parcourir" at bounding box center [243, 181] width 45 height 18
click at [0, 0] on input "Parcourir" at bounding box center [0, 0] width 0 height 0
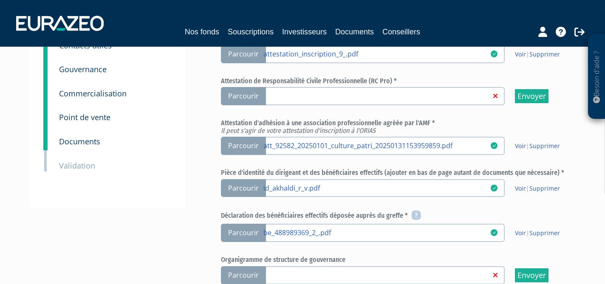
scroll to position [110, 0]
click at [248, 99] on span "Parcourir" at bounding box center [243, 97] width 45 height 18
click at [0, 0] on input "Parcourir" at bounding box center [0, 0] width 0 height 0
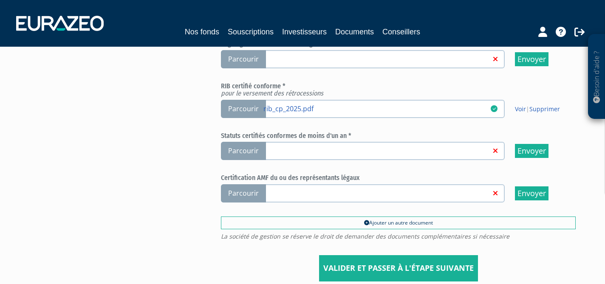
scroll to position [329, 0]
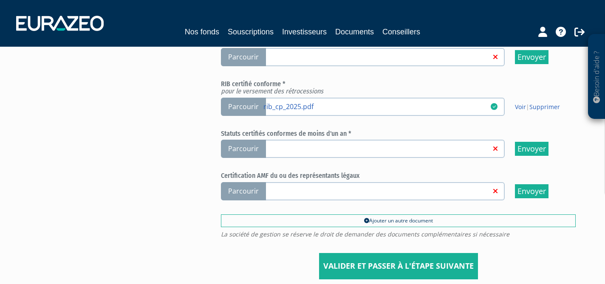
click at [246, 193] on span "Parcourir" at bounding box center [243, 191] width 45 height 18
click at [0, 0] on input "Parcourir" at bounding box center [0, 0] width 0 height 0
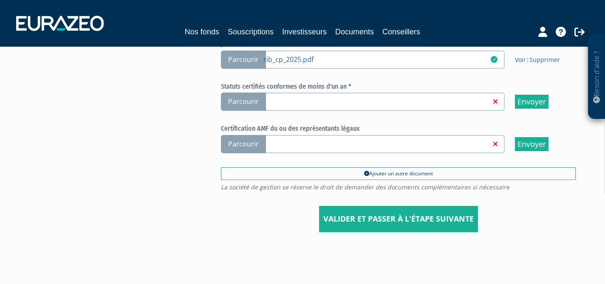
scroll to position [384, 0]
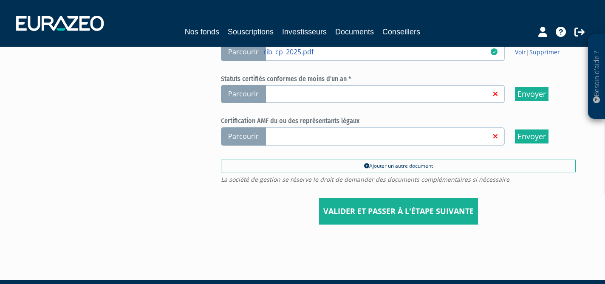
click at [251, 92] on span "Parcourir" at bounding box center [243, 94] width 45 height 18
click at [0, 0] on input "Parcourir" at bounding box center [0, 0] width 0 height 0
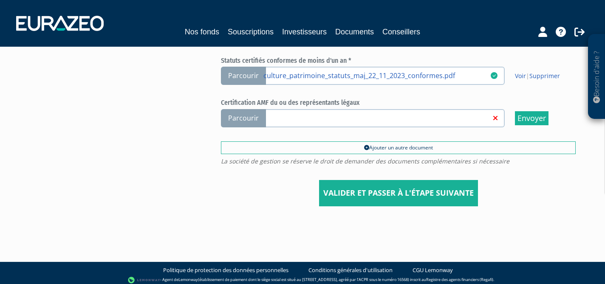
scroll to position [407, 0]
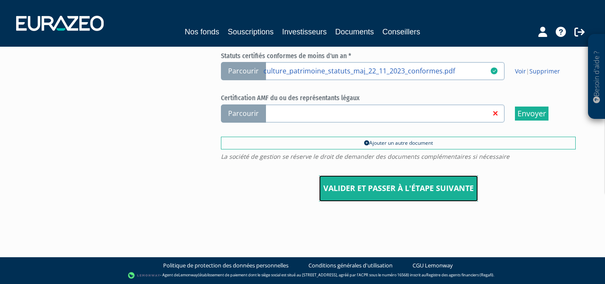
click at [367, 191] on input "Valider et passer à l'étape suivante" at bounding box center [398, 188] width 159 height 26
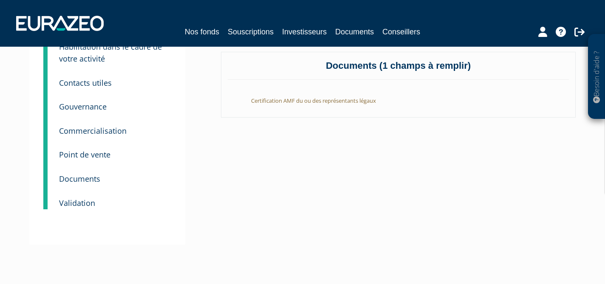
scroll to position [70, 0]
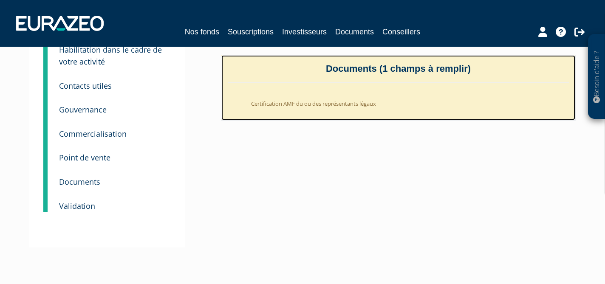
click at [291, 103] on li "Certification AMF du ou des représentants légaux" at bounding box center [407, 101] width 324 height 21
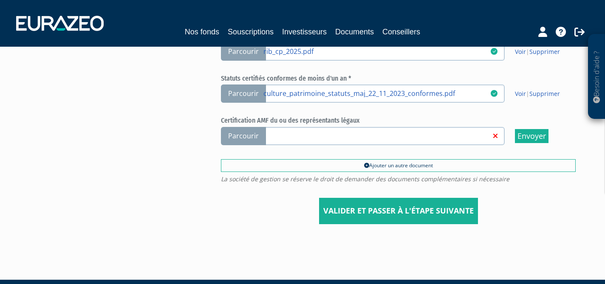
scroll to position [376, 0]
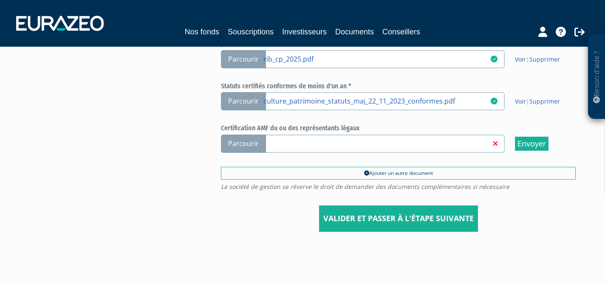
click at [244, 142] on span "Parcourir" at bounding box center [243, 144] width 45 height 18
click at [0, 0] on input "Parcourir" at bounding box center [0, 0] width 0 height 0
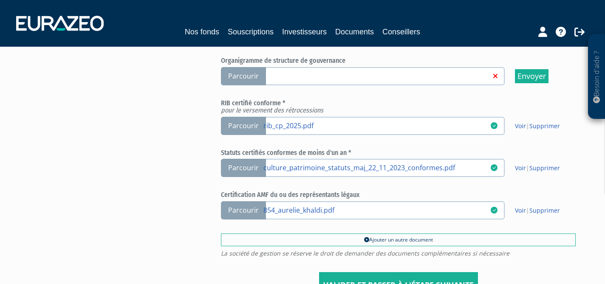
scroll to position [407, 0]
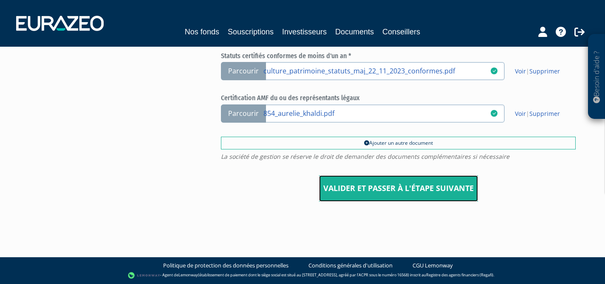
click at [395, 189] on input "Valider et passer à l'étape suivante" at bounding box center [398, 188] width 159 height 26
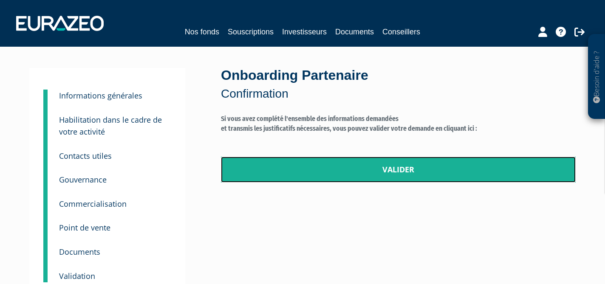
click at [393, 164] on link "Valider" at bounding box center [398, 170] width 355 height 26
